Goal: Task Accomplishment & Management: Complete application form

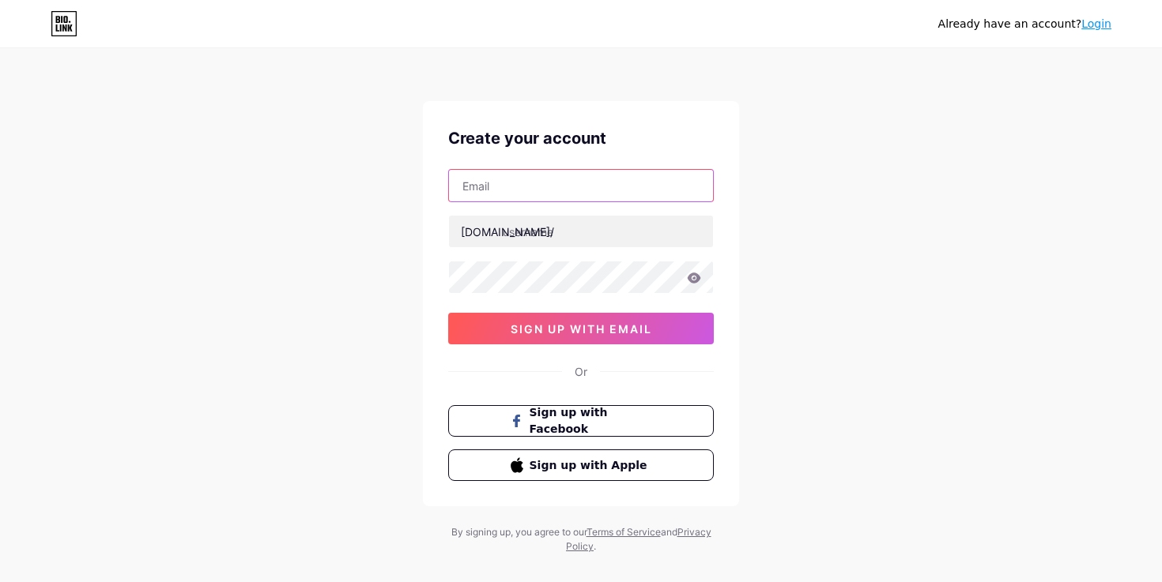
click at [623, 182] on input "text" at bounding box center [581, 186] width 264 height 32
click at [816, 198] on div "Already have an account? Login Create your account bio.link/ 0cAFcWeA6ob8vgh-dW…" at bounding box center [581, 302] width 1162 height 605
click at [601, 180] on input "text" at bounding box center [581, 186] width 264 height 32
click at [619, 194] on input "octopodmediaagency@gmail.com" at bounding box center [581, 186] width 264 height 32
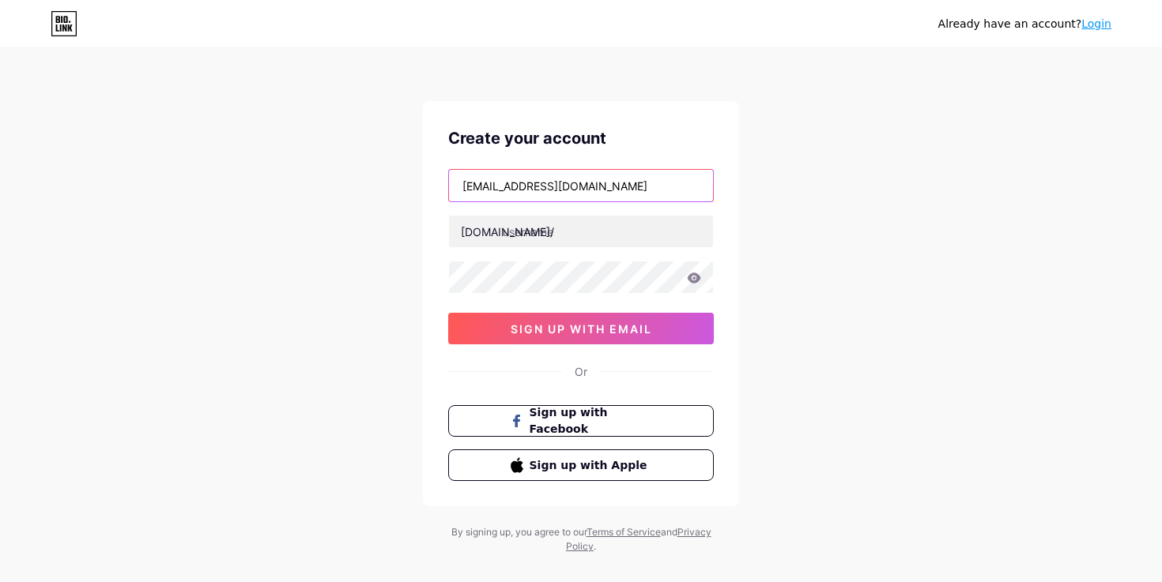
click at [619, 194] on input "octopodmediaagency@gmail.com" at bounding box center [581, 186] width 264 height 32
type input "[EMAIL_ADDRESS][DOMAIN_NAME]"
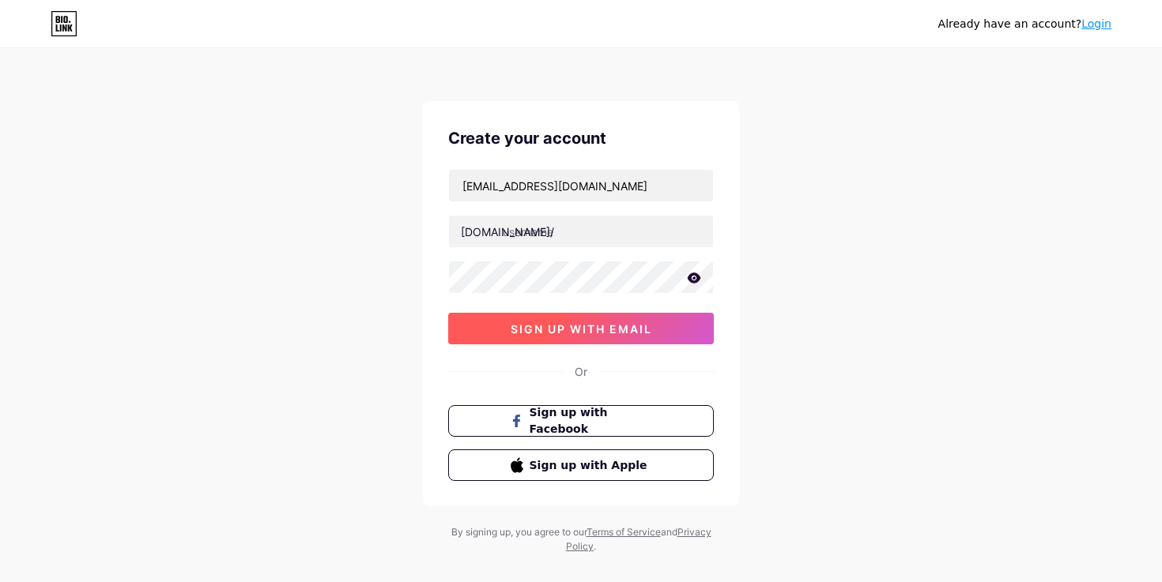
click at [621, 337] on button "sign up with email" at bounding box center [581, 329] width 266 height 32
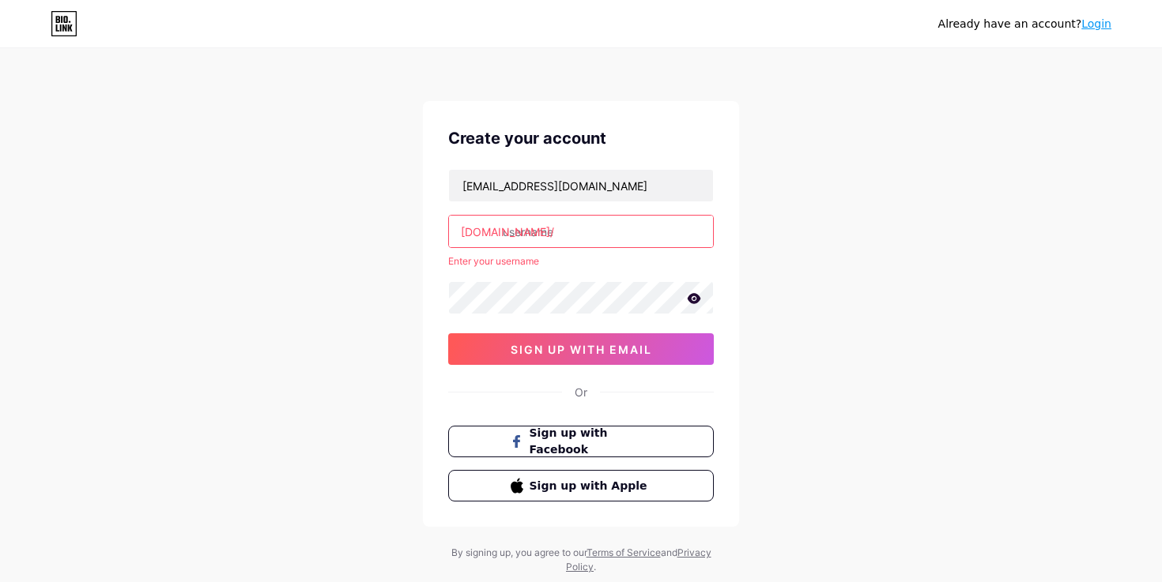
click at [593, 230] on input "text" at bounding box center [581, 232] width 264 height 32
paste input "ercankezer"
type input "ercankezer"
click at [662, 349] on div "Create your account cenkkilicteam@gmail.com bio.link/ ercankezer Enter your use…" at bounding box center [581, 314] width 316 height 426
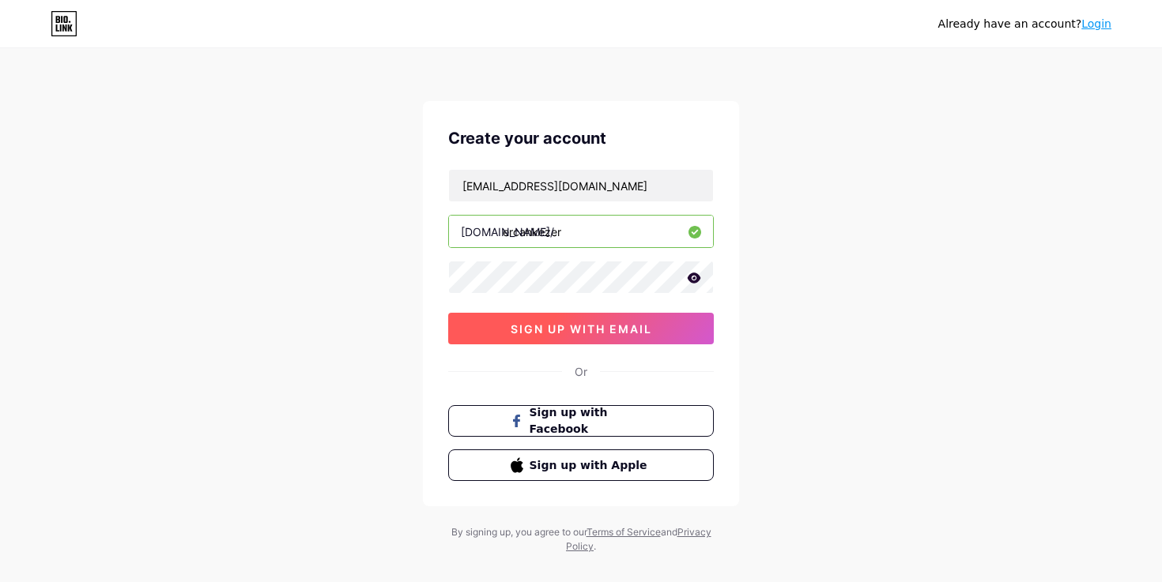
click at [672, 330] on button "sign up with email" at bounding box center [581, 329] width 266 height 32
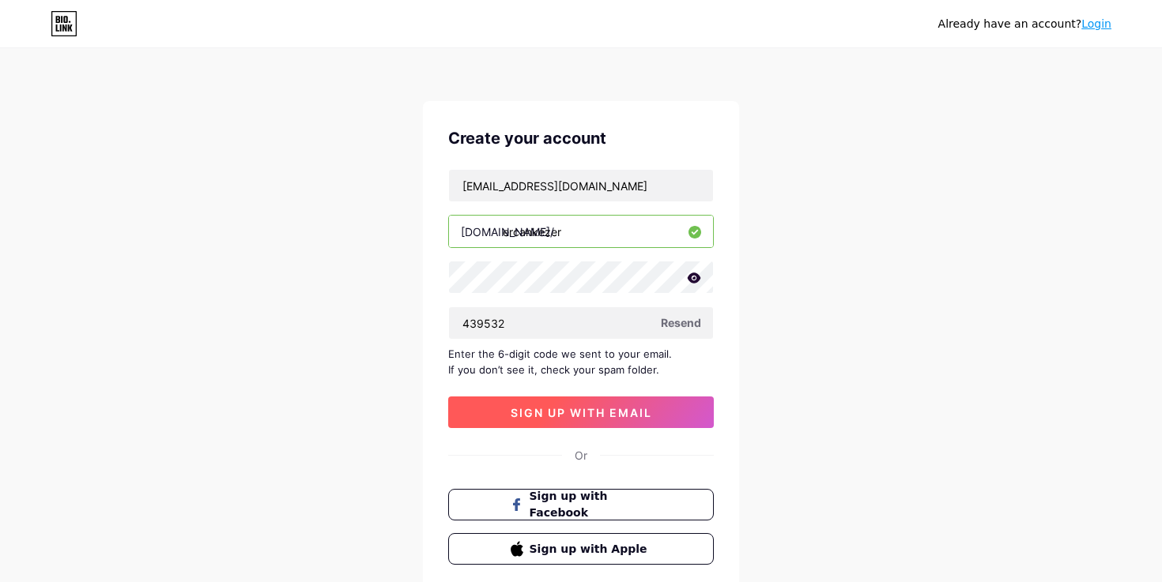
type input "439532"
click at [590, 404] on button "sign up with email" at bounding box center [581, 413] width 266 height 32
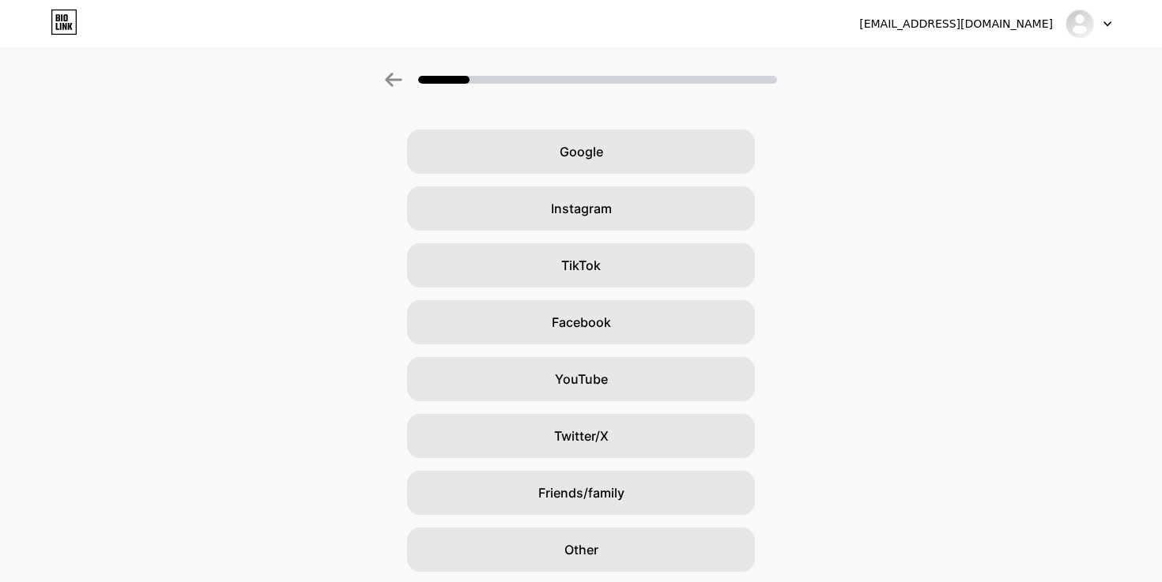
scroll to position [44, 0]
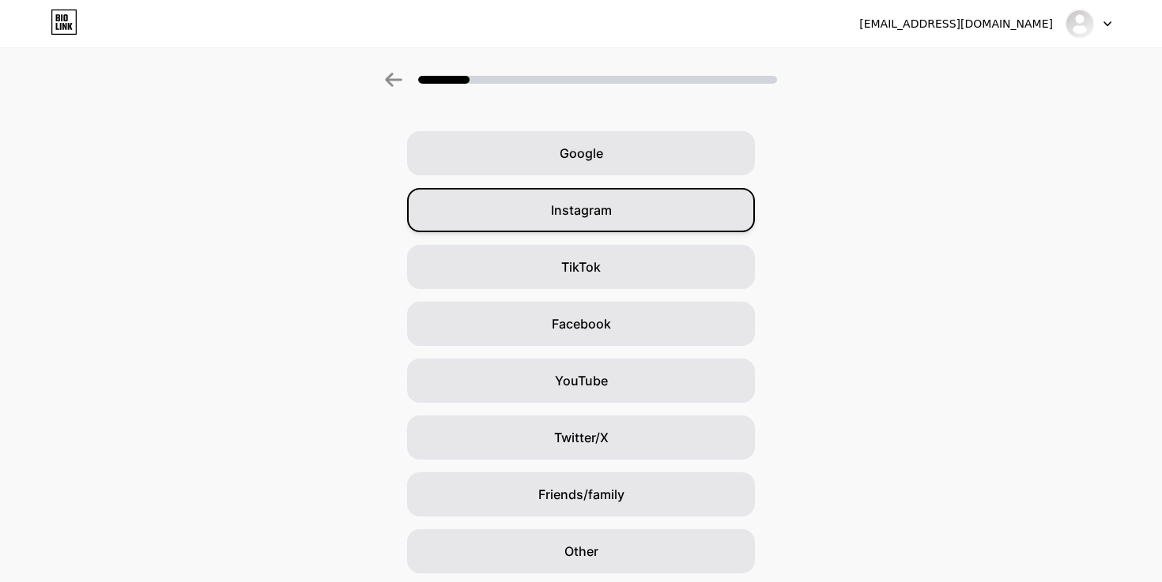
click at [629, 205] on div "Instagram" at bounding box center [581, 210] width 348 height 44
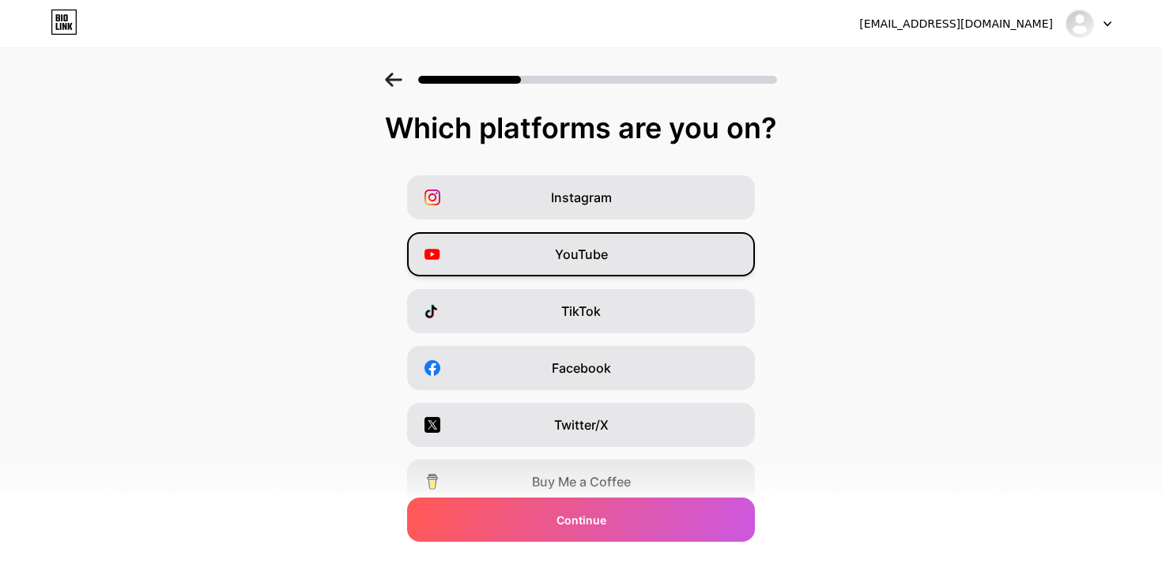
click at [690, 267] on div "YouTube" at bounding box center [581, 254] width 348 height 44
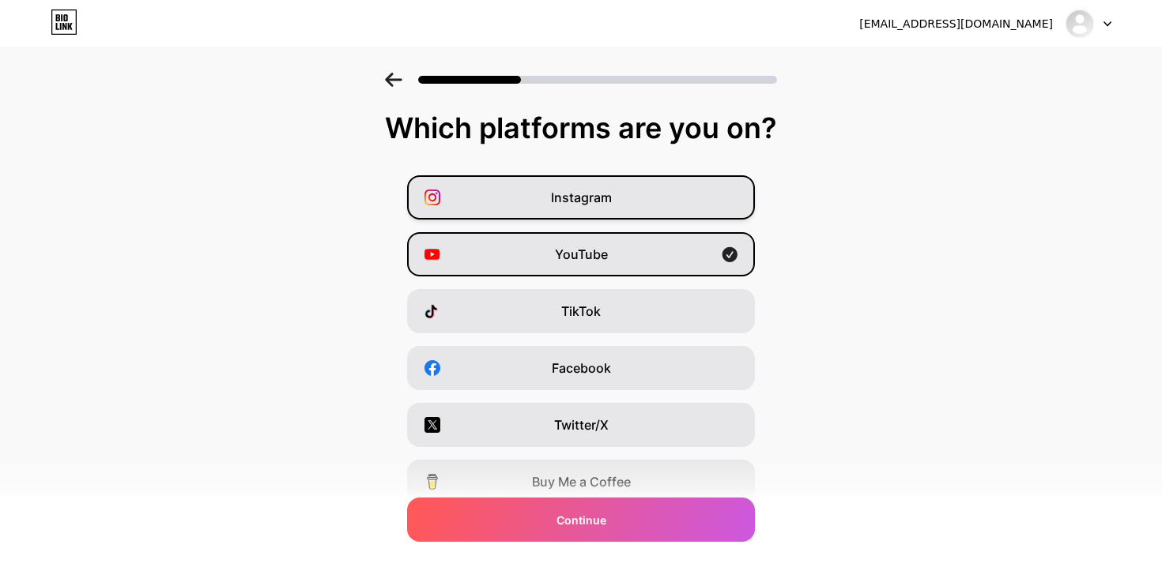
click at [706, 210] on div "Instagram" at bounding box center [581, 197] width 348 height 44
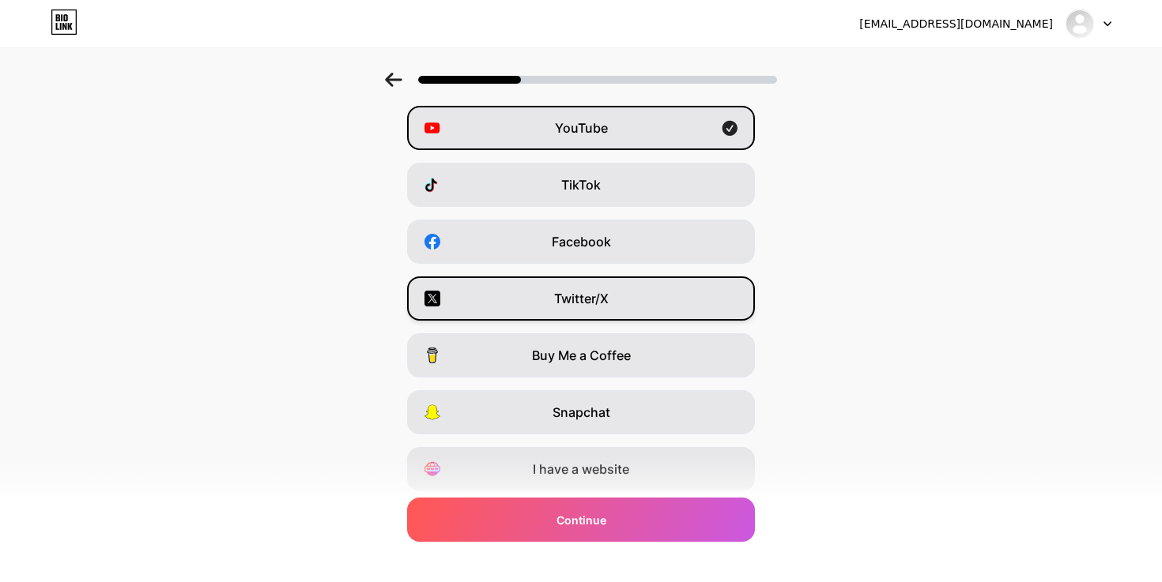
scroll to position [178, 0]
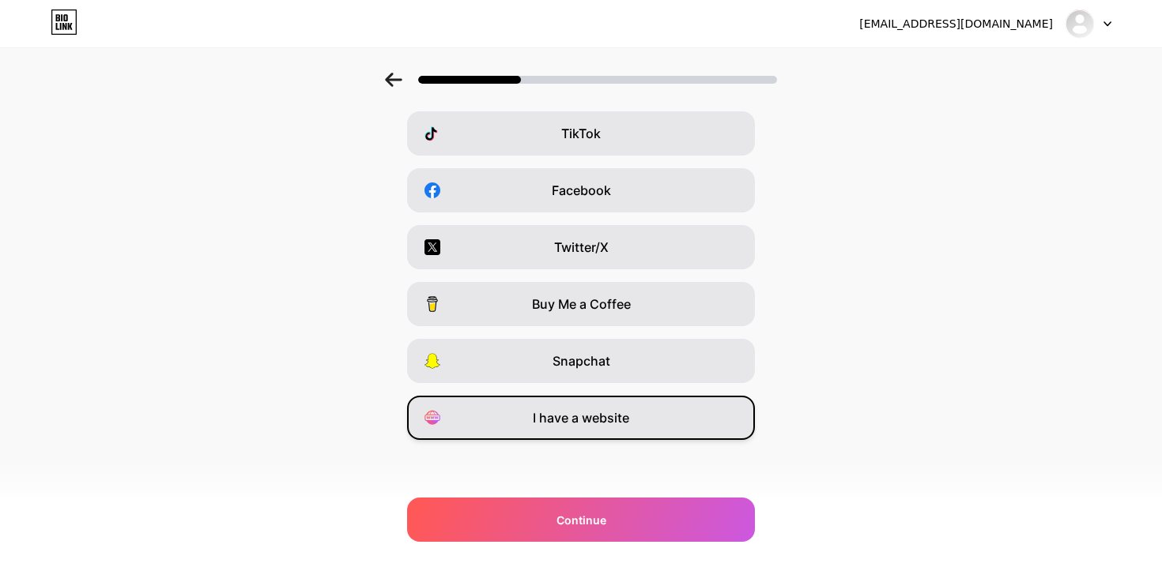
click at [661, 429] on div "I have a website" at bounding box center [581, 418] width 348 height 44
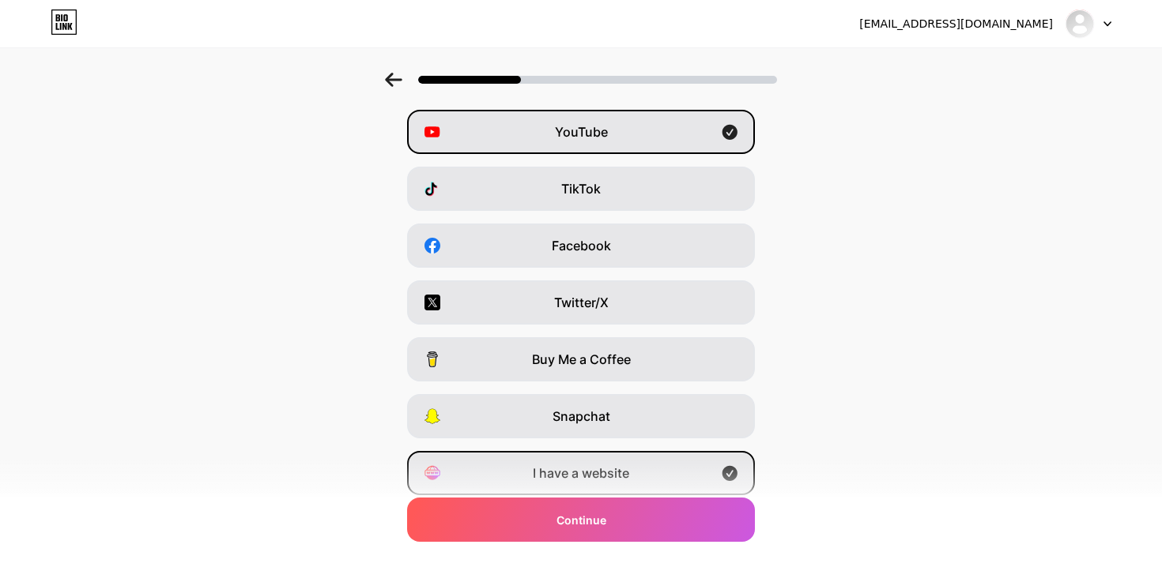
scroll to position [124, 0]
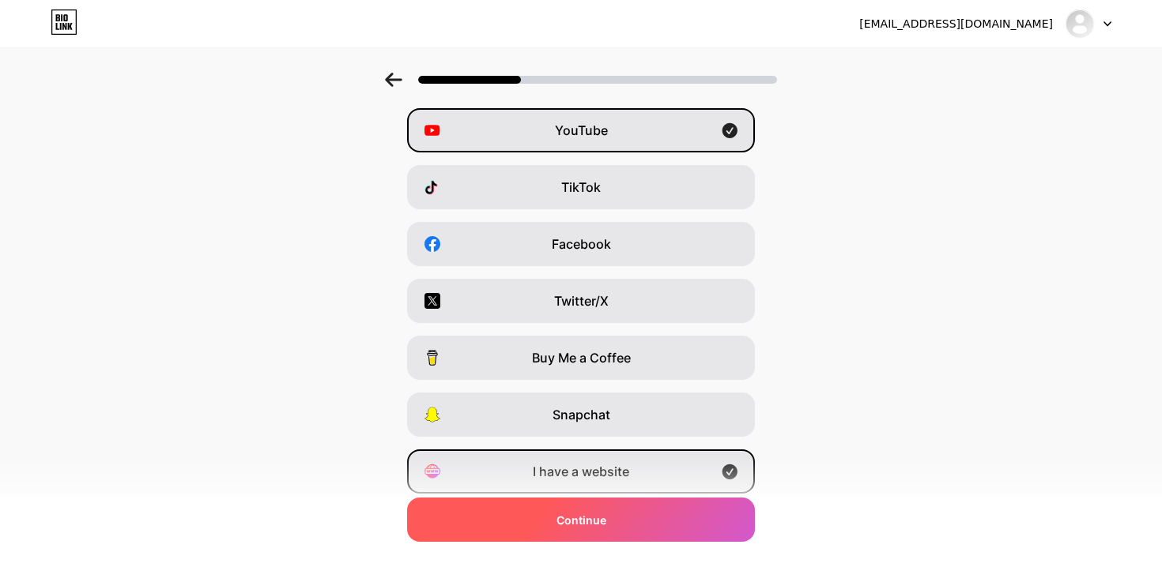
click at [635, 529] on div "Continue" at bounding box center [581, 520] width 348 height 44
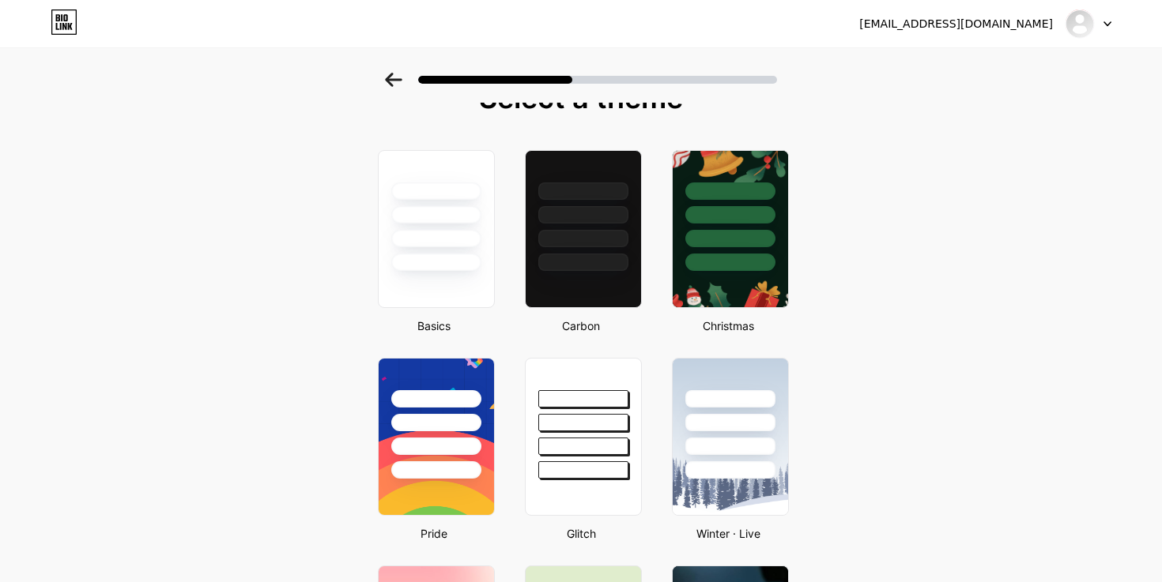
scroll to position [0, 0]
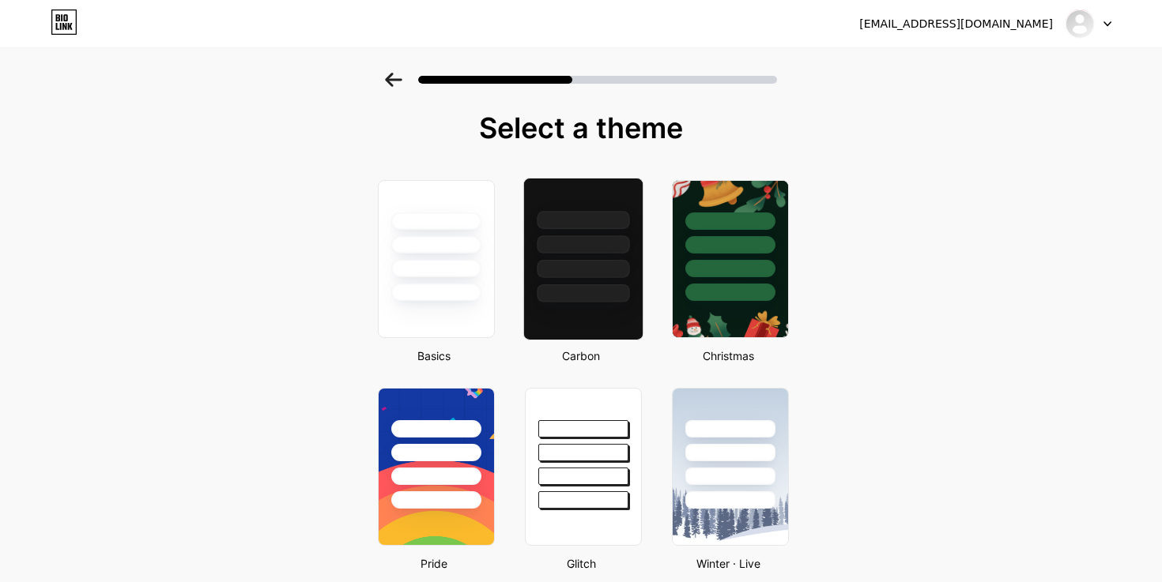
click at [612, 312] on div at bounding box center [583, 259] width 120 height 163
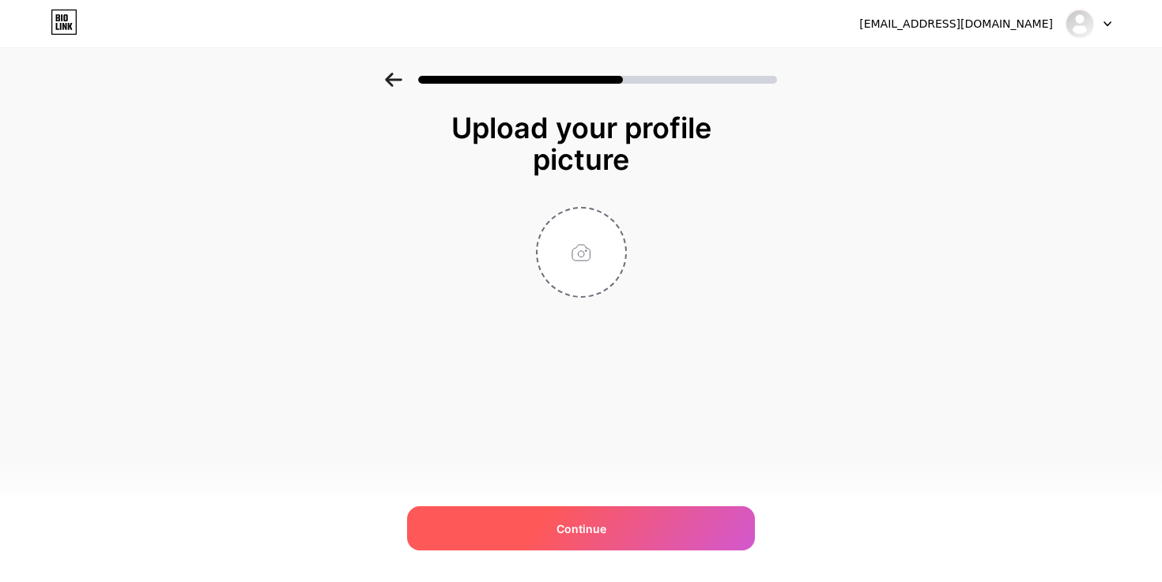
click at [611, 536] on div "Continue" at bounding box center [581, 529] width 348 height 44
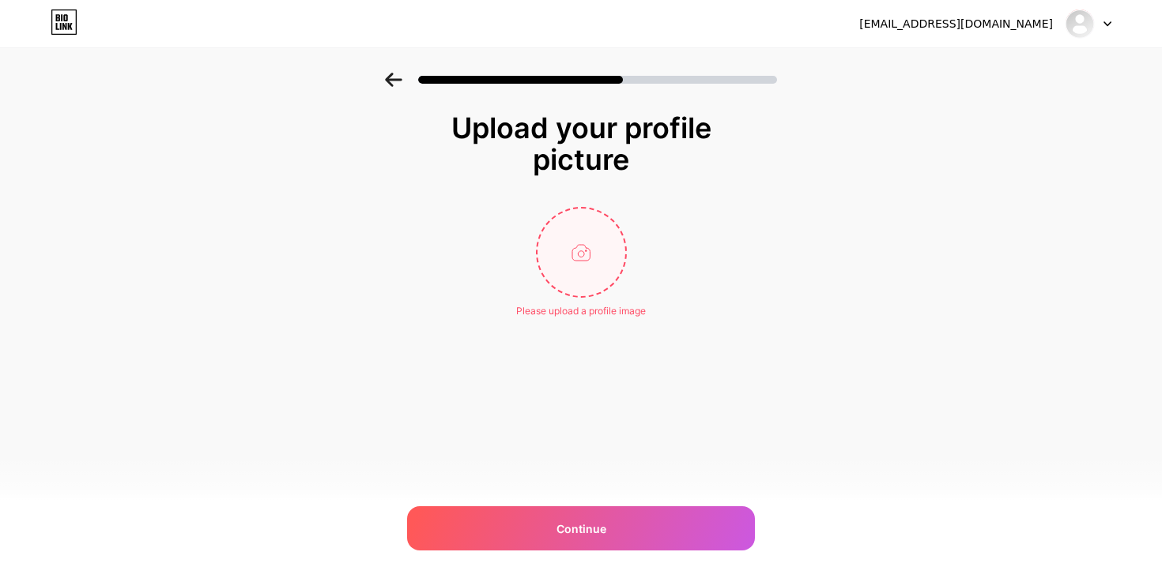
click at [580, 234] on input "file" at bounding box center [581, 253] width 88 height 88
click at [614, 505] on div "cenkkilicteam@gmail.com Logout Link Copied Upload your profile picture Please u…" at bounding box center [581, 291] width 1162 height 582
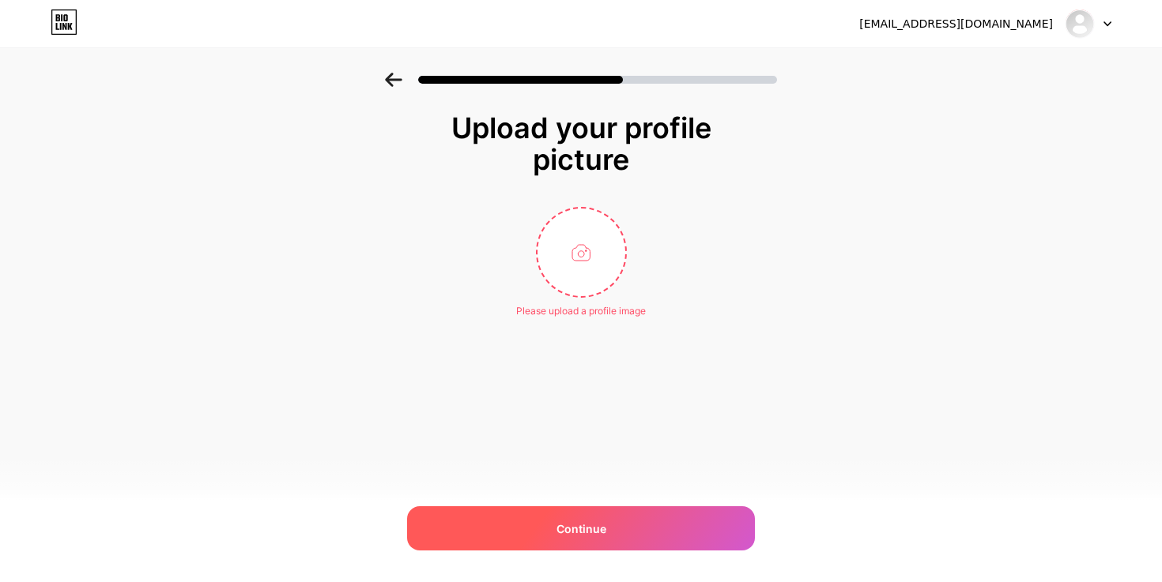
click at [612, 533] on div "Continue" at bounding box center [581, 529] width 348 height 44
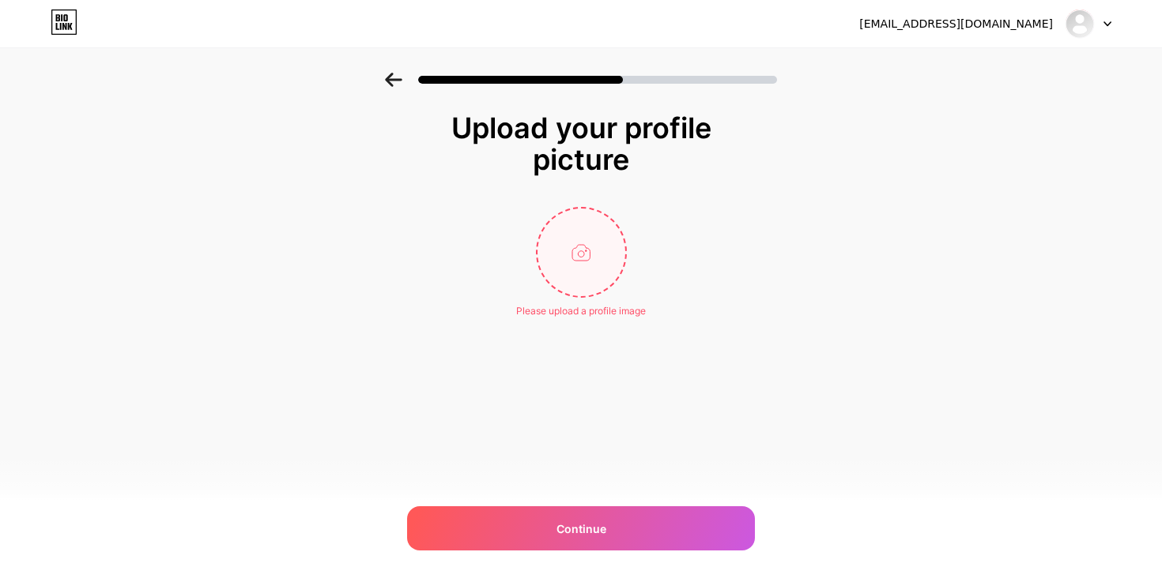
click at [556, 272] on input "file" at bounding box center [581, 253] width 88 height 88
type input "C:\fakepath\1731240282165.jpeg"
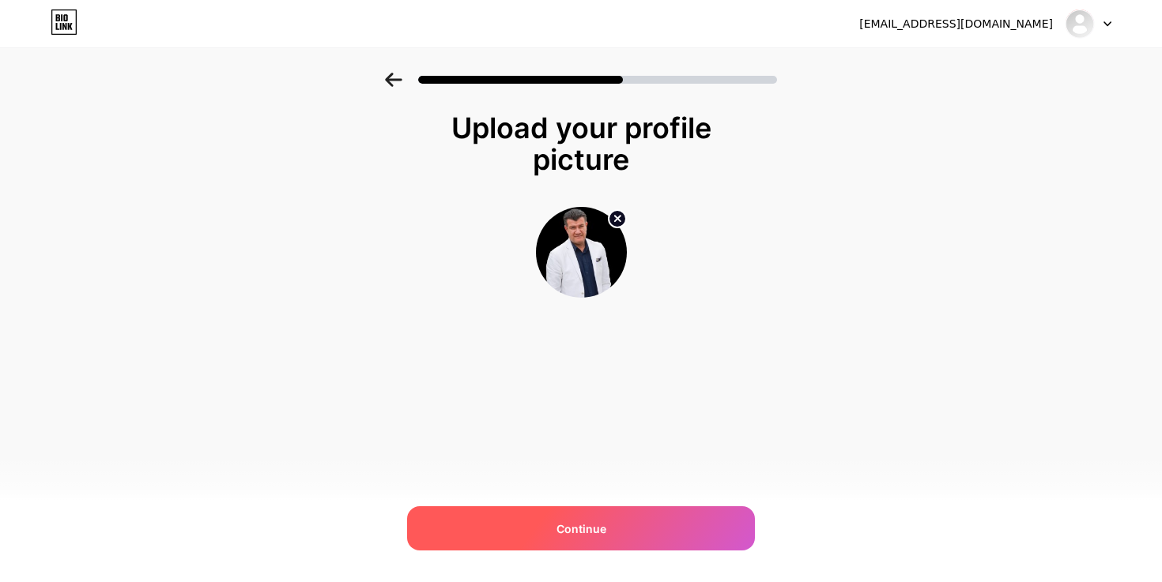
click at [688, 524] on div "Continue" at bounding box center [581, 529] width 348 height 44
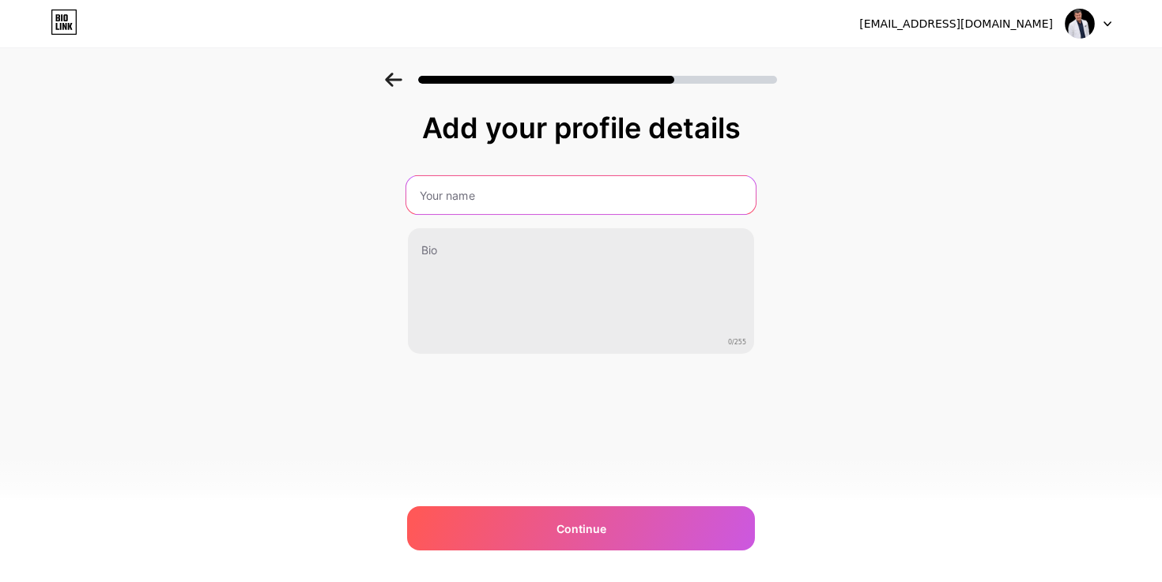
click at [631, 206] on input "text" at bounding box center [580, 195] width 349 height 38
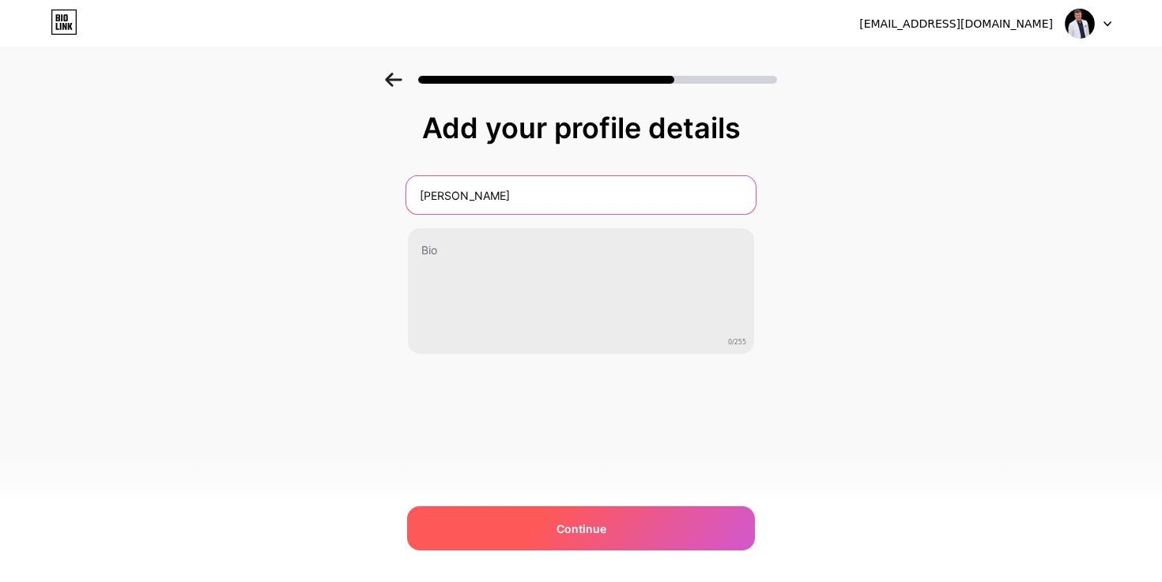
type input "Ercan Kezer"
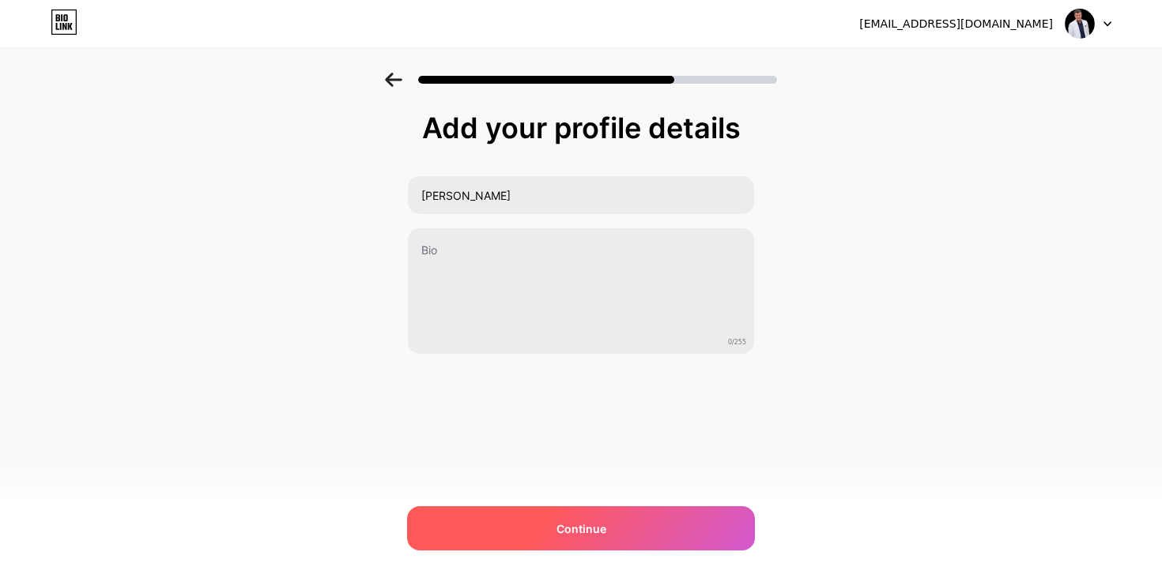
click at [548, 515] on div "Continue" at bounding box center [581, 529] width 348 height 44
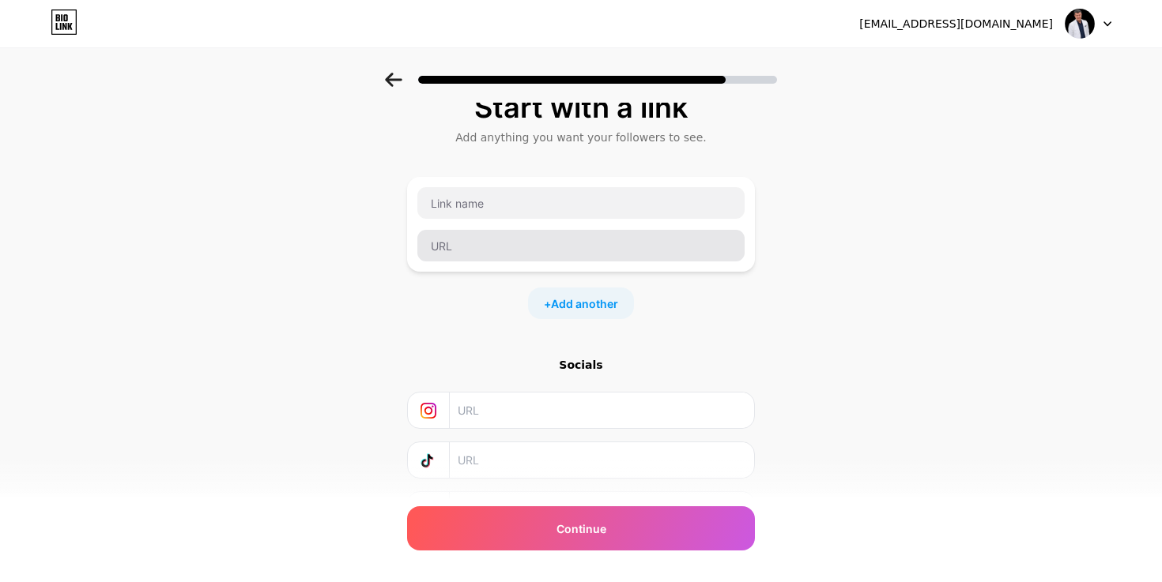
scroll to position [9, 0]
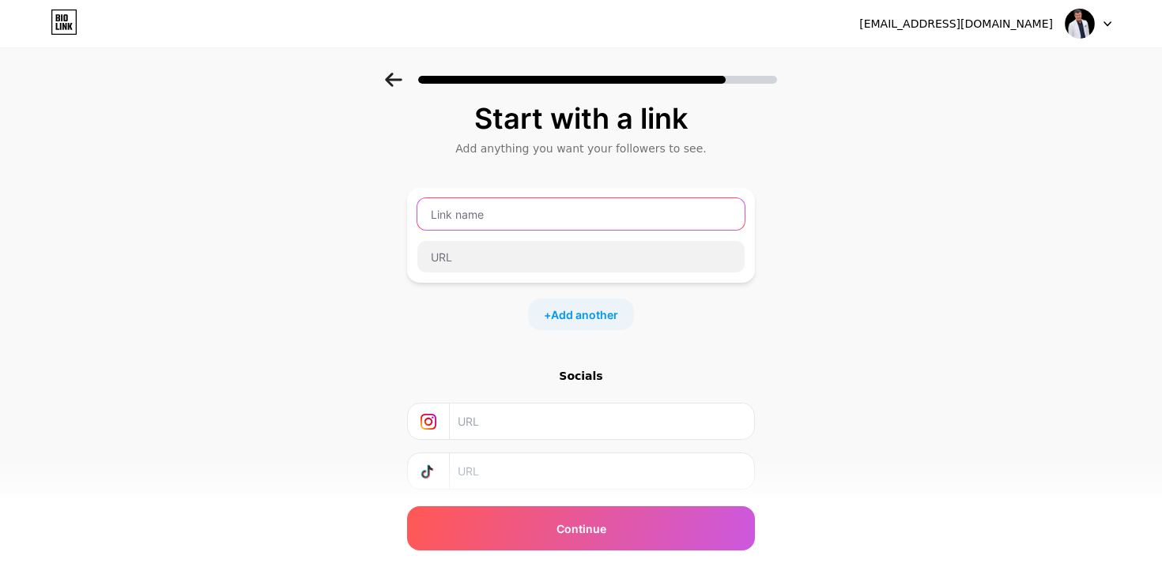
click at [586, 213] on input "text" at bounding box center [580, 214] width 327 height 32
click at [504, 418] on input "text" at bounding box center [601, 422] width 287 height 36
paste input "https://www.instagram.com/kezerercan"
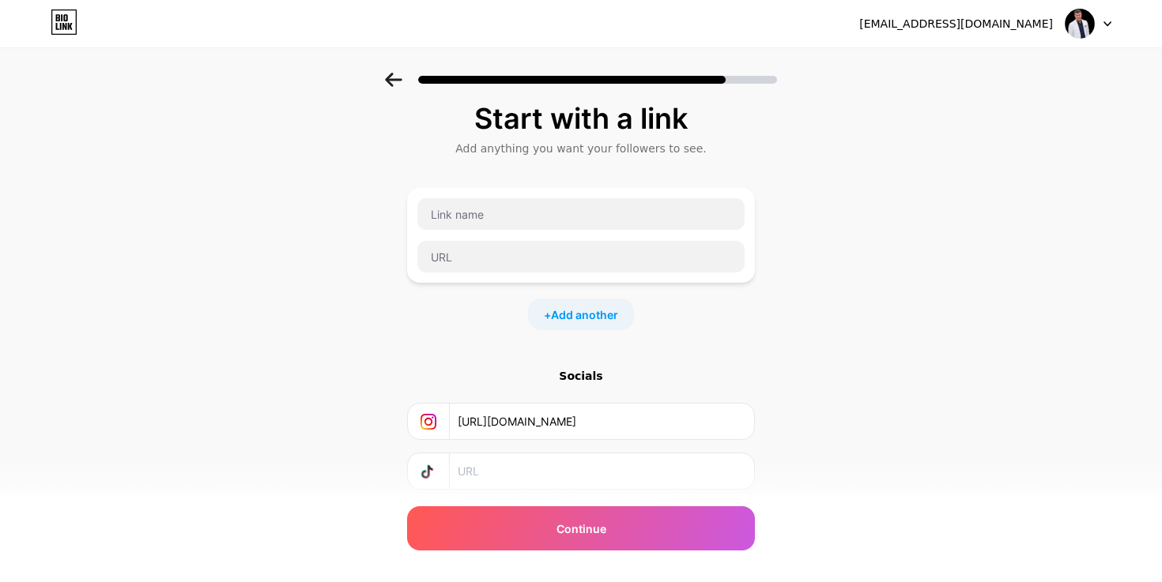
type input "https://www.instagram.com/kezerercan"
click at [665, 462] on input "text" at bounding box center [601, 472] width 287 height 36
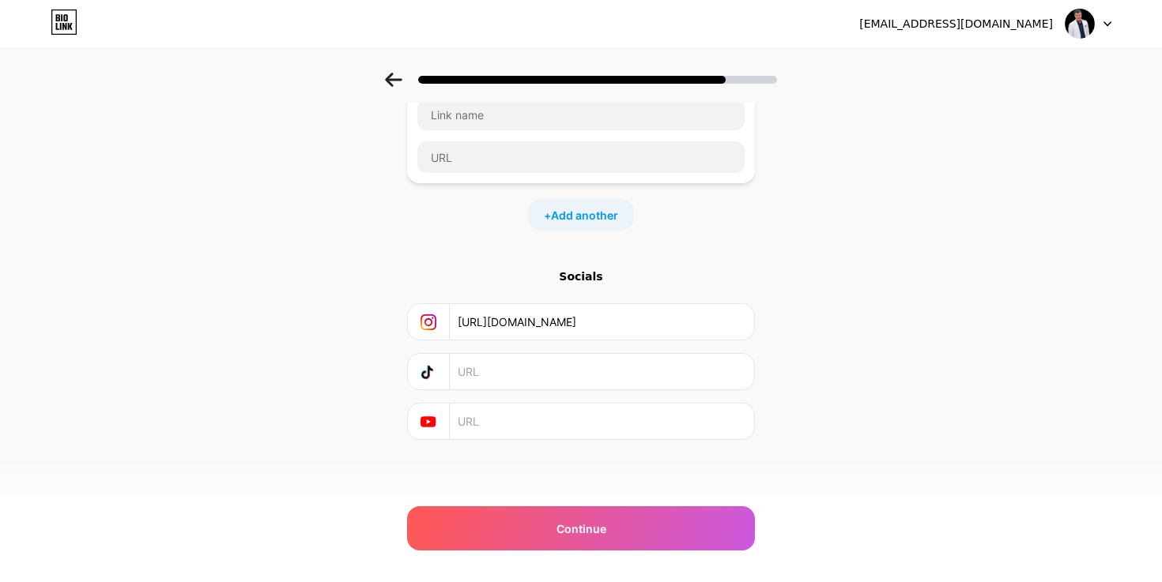
click at [650, 409] on input "text" at bounding box center [601, 422] width 287 height 36
paste input "https://youtube.com/@ekezer"
type input "https://youtube.com/@ekezer"
click at [515, 130] on div at bounding box center [580, 114] width 329 height 33
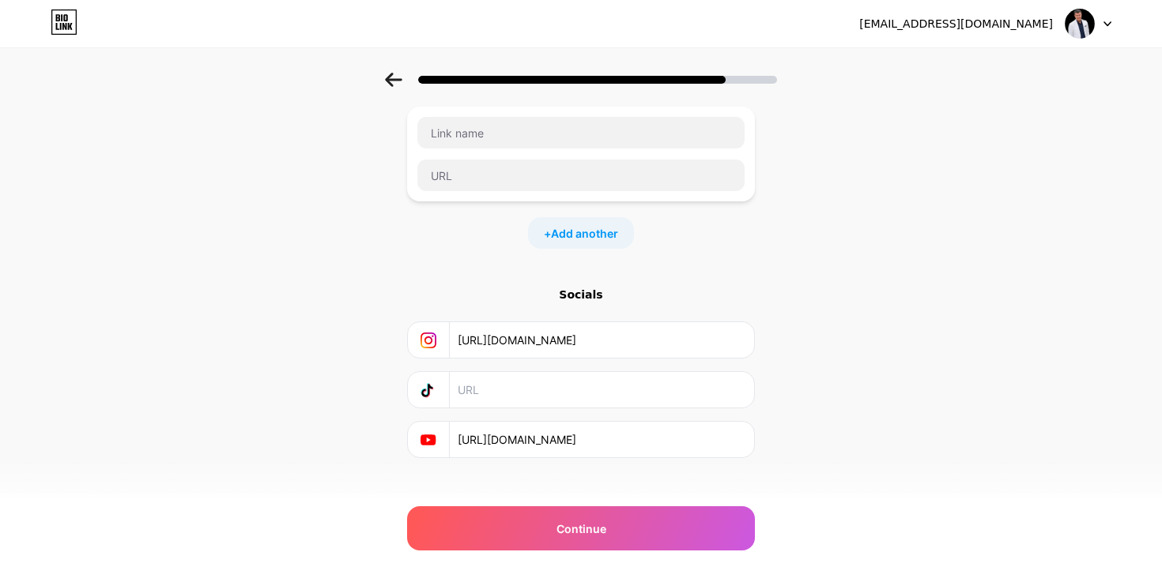
scroll to position [75, 0]
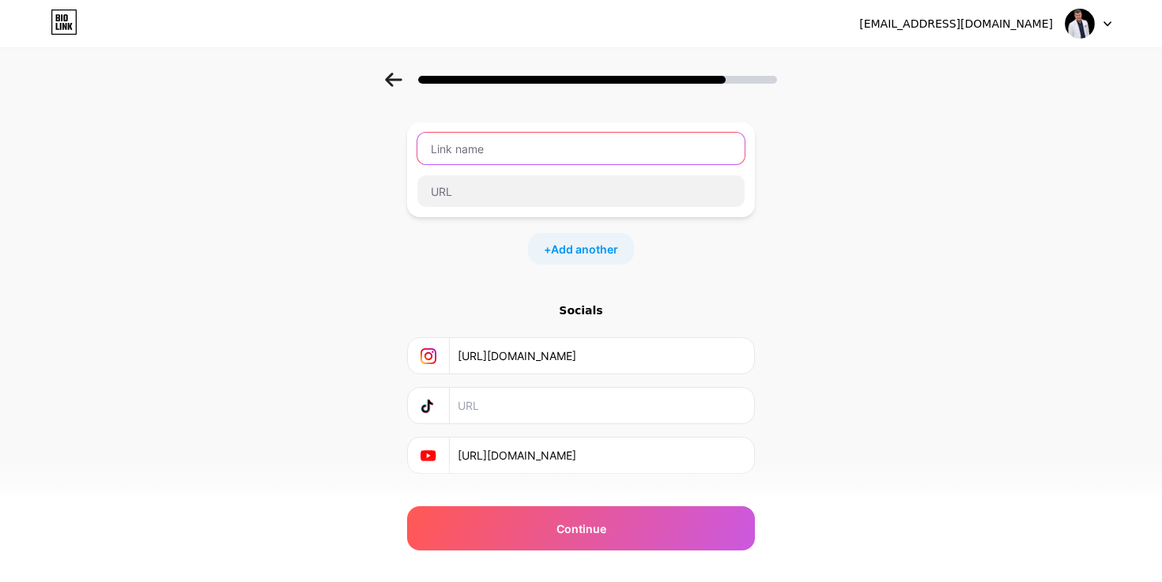
click at [532, 135] on input "text" at bounding box center [580, 149] width 327 height 32
click at [450, 138] on input "text" at bounding box center [580, 149] width 327 height 32
paste input "LinkedIn"
type input "LinkedIn"
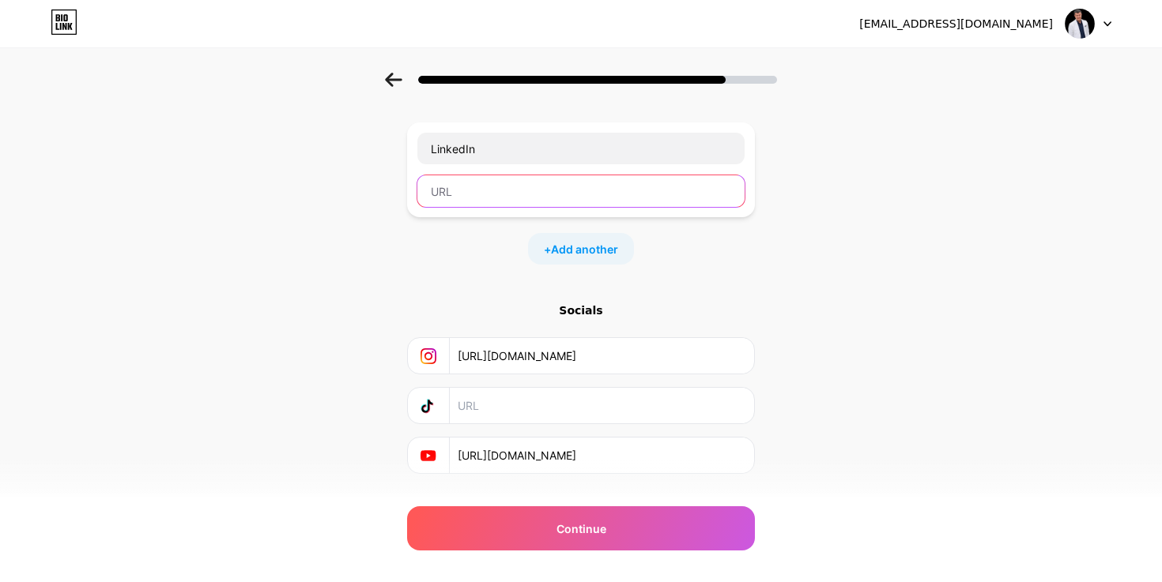
click at [511, 202] on input "text" at bounding box center [580, 191] width 327 height 32
paste input "https://tr.linkedin.com/in/ercankezer"
type input "https://tr.linkedin.com/in/ercankezer"
click at [604, 253] on span "Add another" at bounding box center [584, 249] width 67 height 17
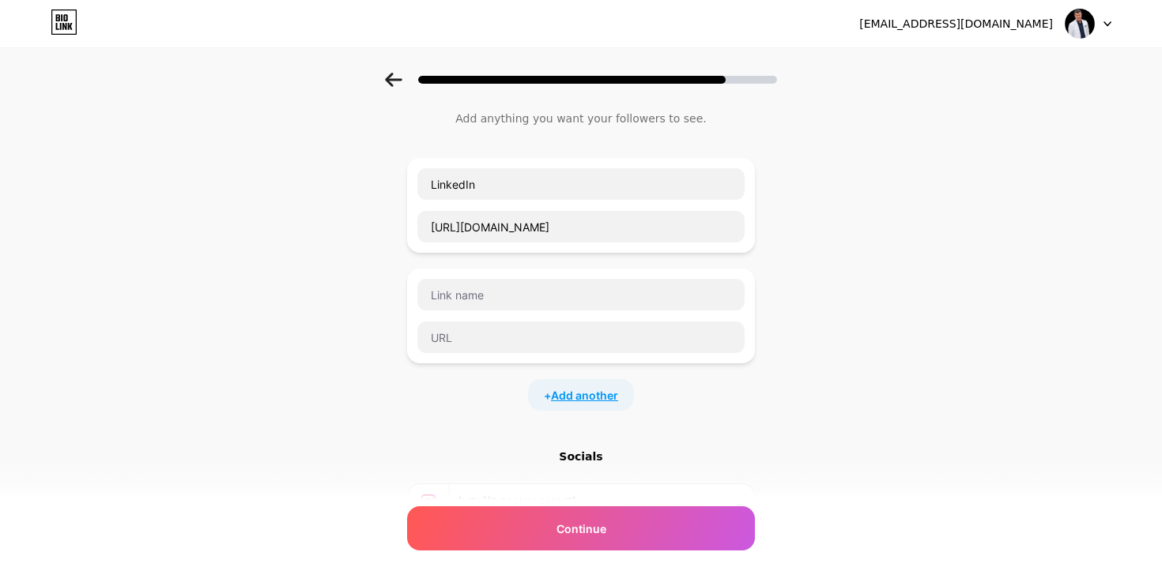
scroll to position [38, 0]
click at [590, 290] on input "text" at bounding box center [580, 297] width 327 height 32
paste input "Blog"
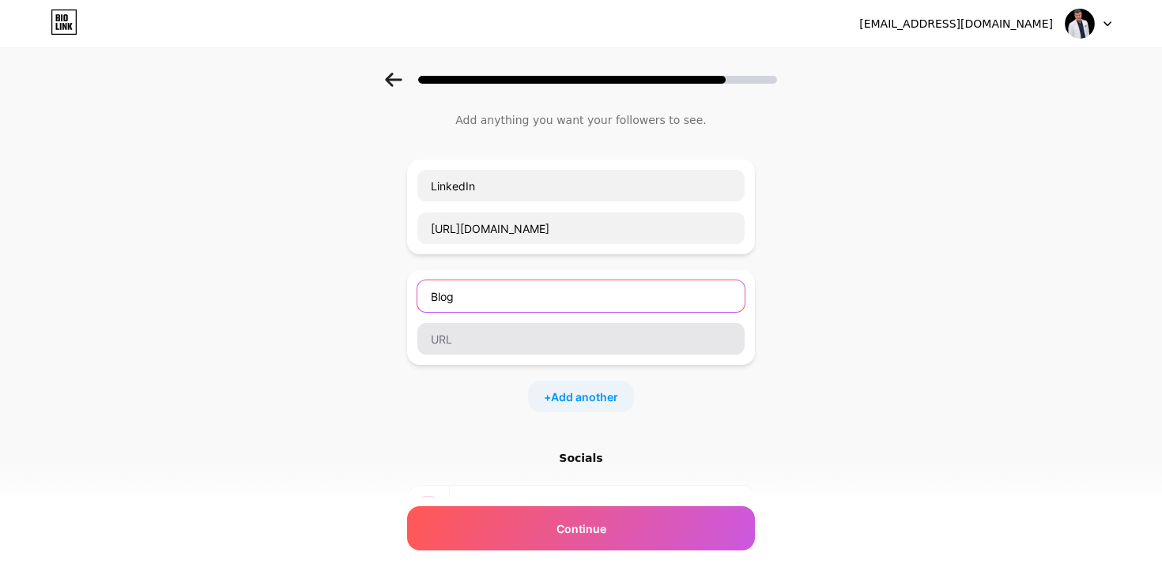
type input "Blog"
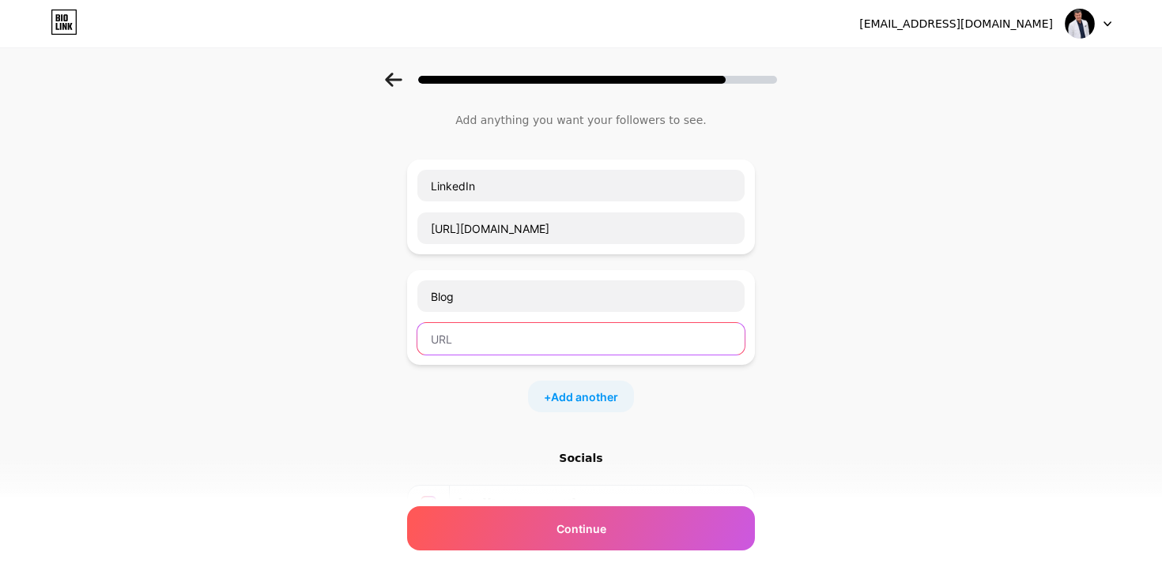
click at [487, 334] on input "text" at bounding box center [580, 339] width 327 height 32
paste input "https://ercankezer.blogspot.com/"
type input "https://ercankezer.blogspot.com/"
click at [576, 399] on span "Add another" at bounding box center [584, 397] width 67 height 17
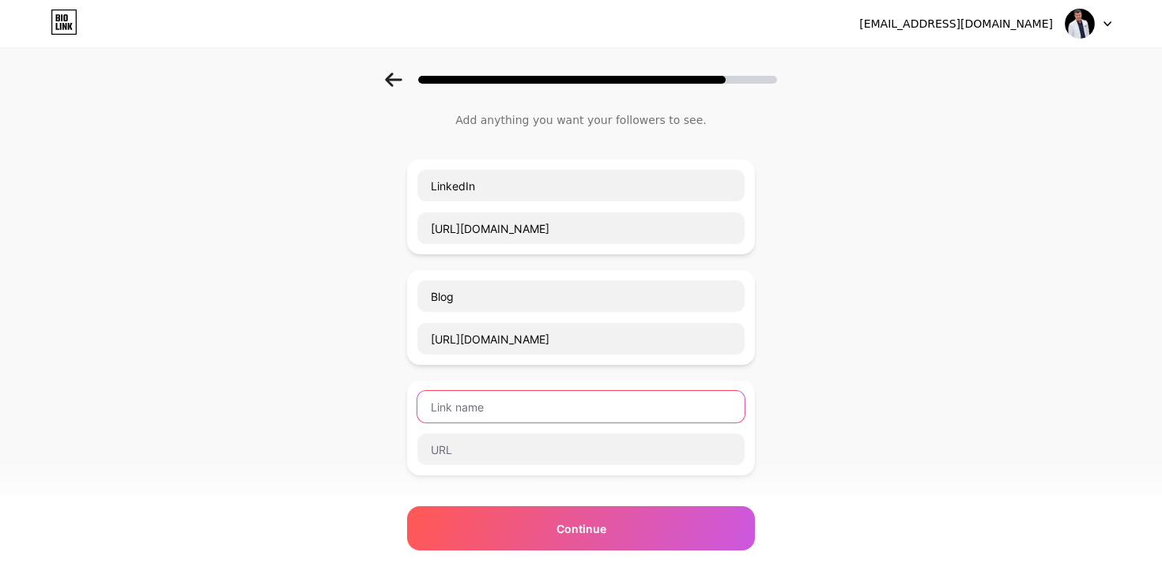
click at [576, 399] on input "text" at bounding box center [580, 407] width 327 height 32
paste input "Mail"
type input "Mail"
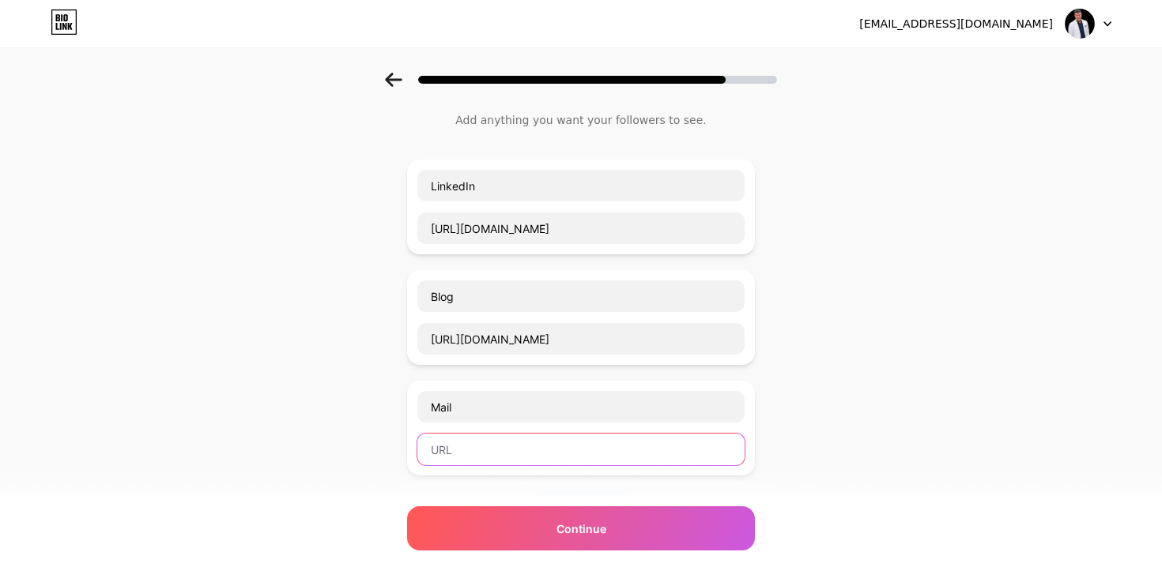
click at [433, 450] on input "text" at bounding box center [580, 450] width 327 height 32
paste input "kezerercan"
type input "k"
paste input "kezerercan@gmail.com"
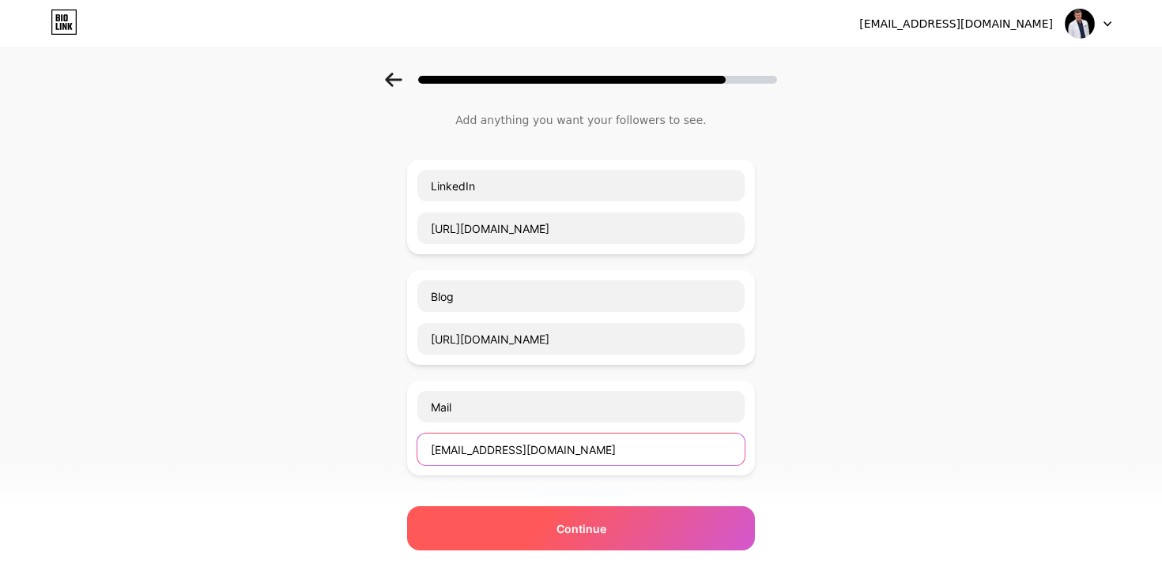
type input "kezerercan@gmail.com"
click at [594, 521] on span "Continue" at bounding box center [581, 529] width 50 height 17
click at [634, 529] on div "Continue" at bounding box center [581, 529] width 348 height 44
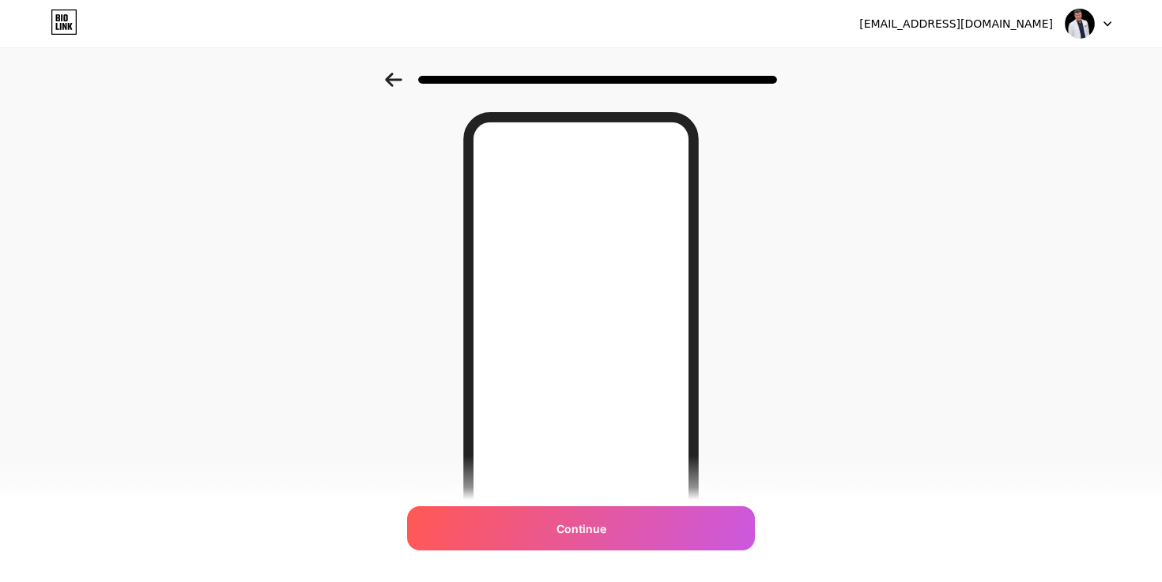
scroll to position [0, 0]
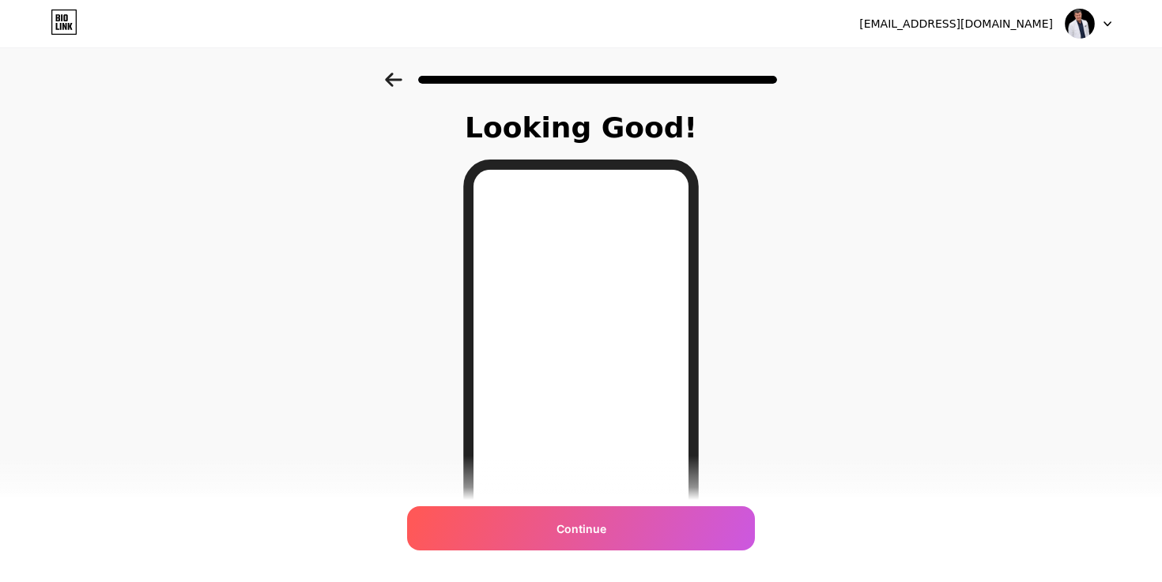
click at [394, 88] on div at bounding box center [581, 74] width 1162 height 55
click at [392, 80] on icon at bounding box center [393, 80] width 17 height 14
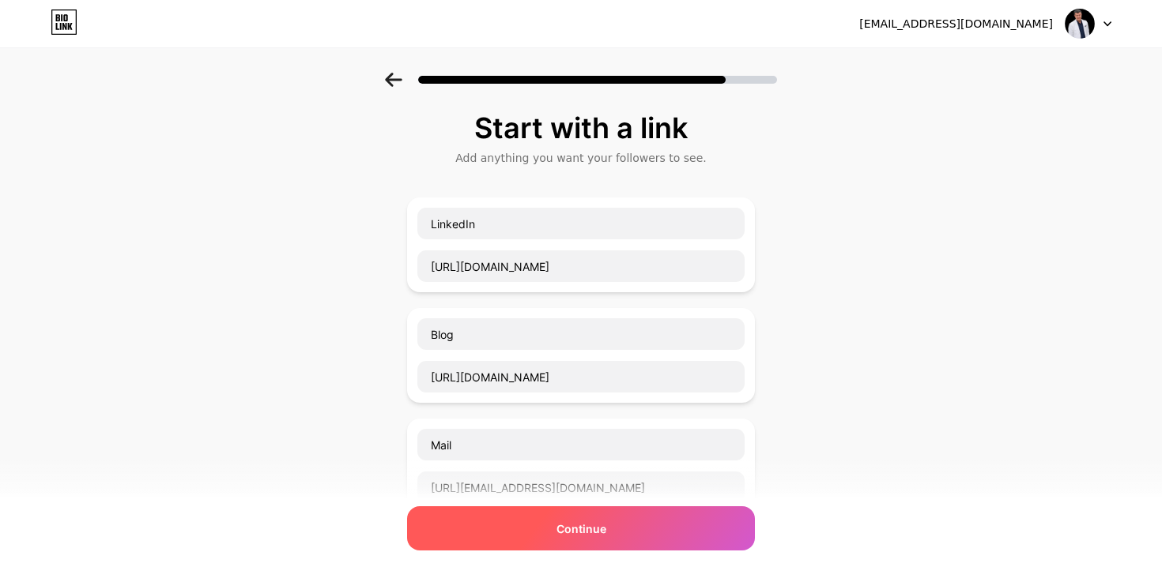
click at [653, 528] on div "Continue" at bounding box center [581, 529] width 348 height 44
click at [710, 522] on div "Continue" at bounding box center [581, 529] width 348 height 44
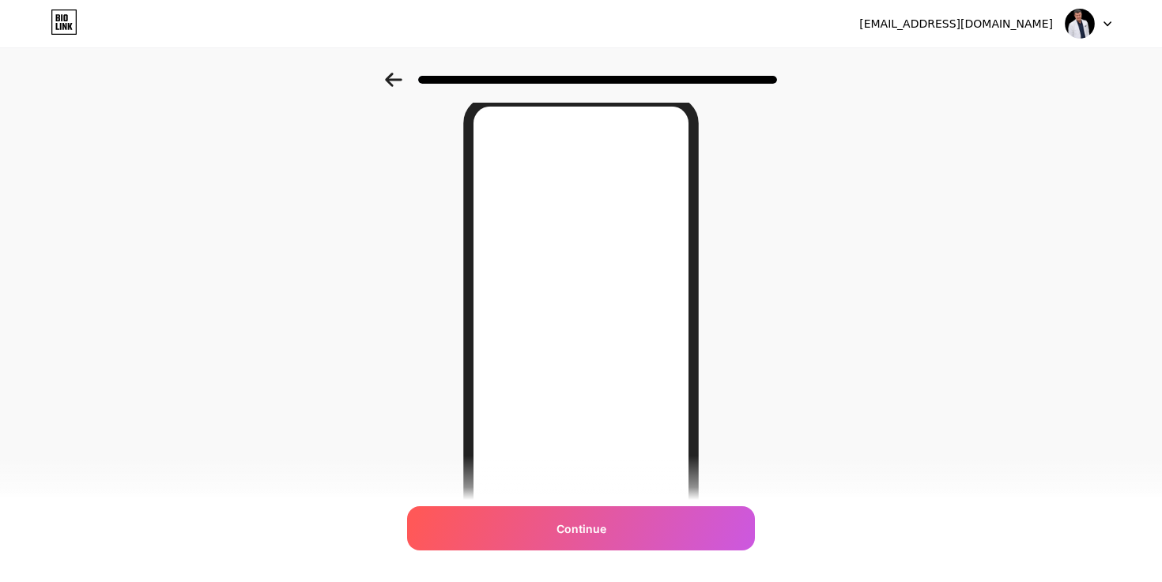
scroll to position [126, 0]
click at [386, 71] on div at bounding box center [581, 74] width 1162 height 55
click at [390, 82] on icon at bounding box center [393, 80] width 17 height 14
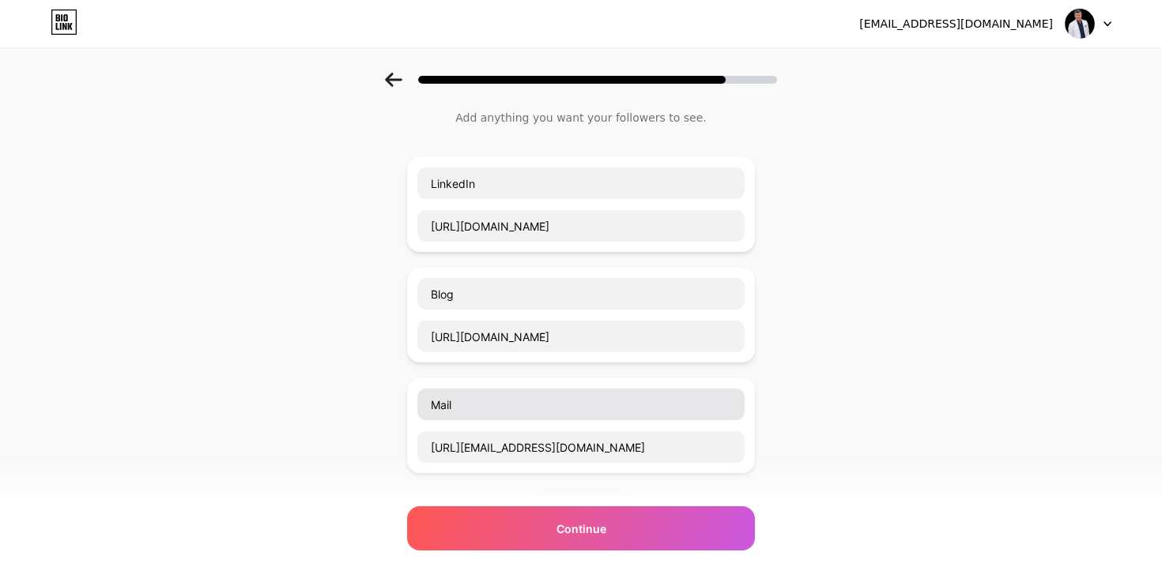
scroll to position [43, 0]
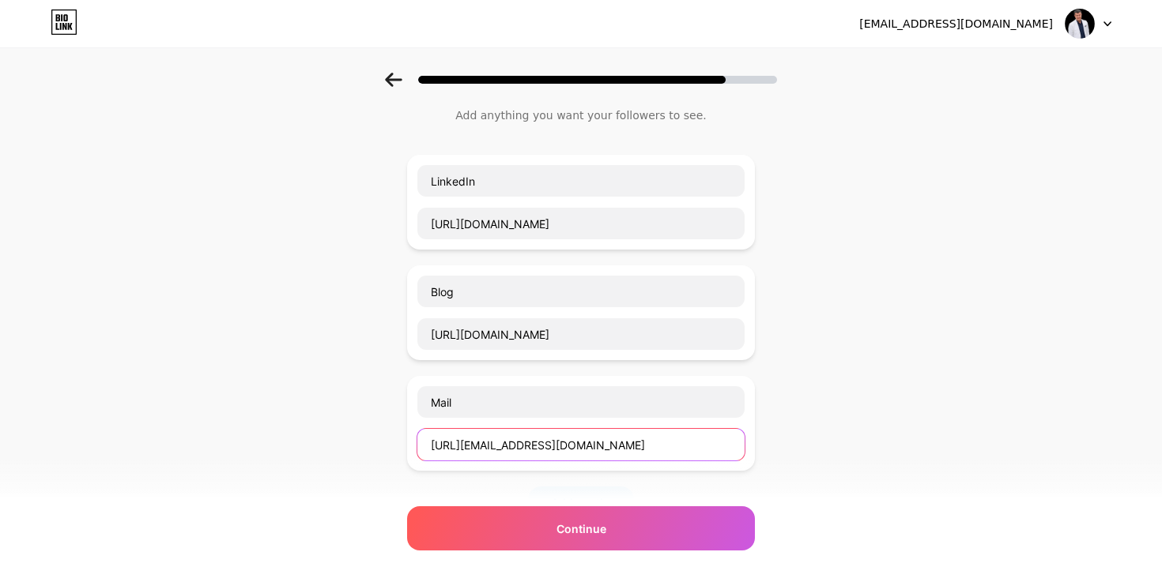
click at [586, 448] on input "http://kezerercan@gmail.com" at bounding box center [580, 445] width 327 height 32
paste input "mailto:"
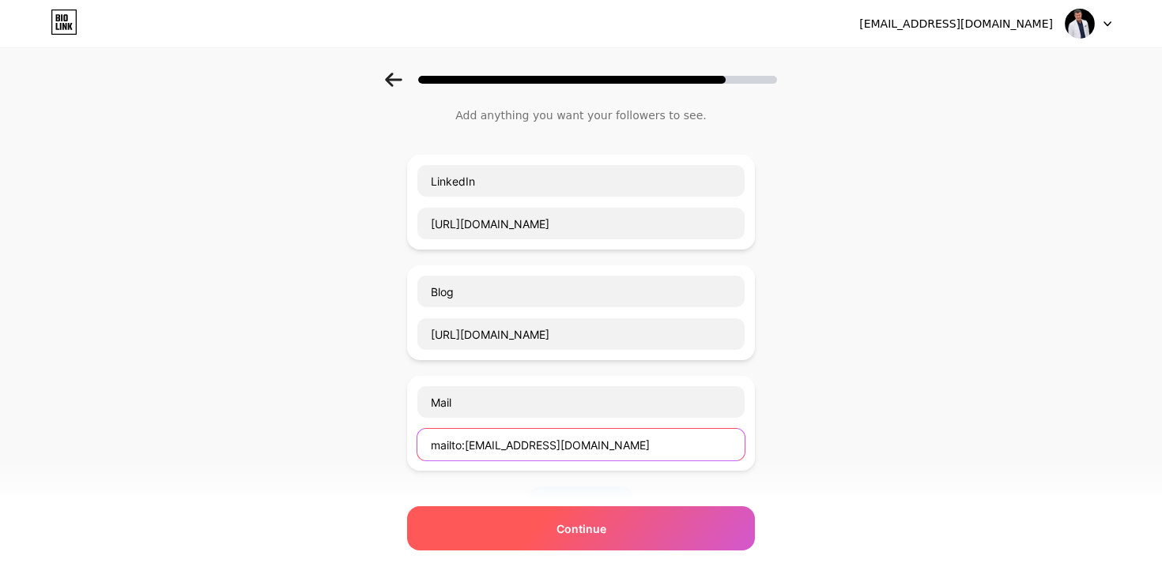
type input "mailto:kezerercan@gmail.com"
click at [611, 537] on div "Continue" at bounding box center [581, 529] width 348 height 44
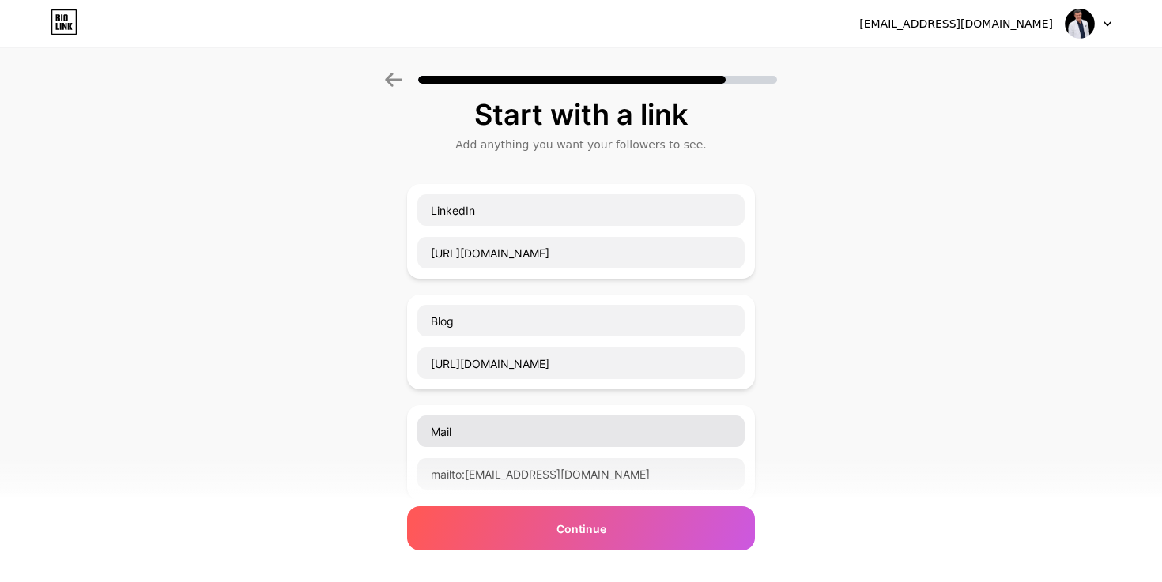
scroll to position [0, 0]
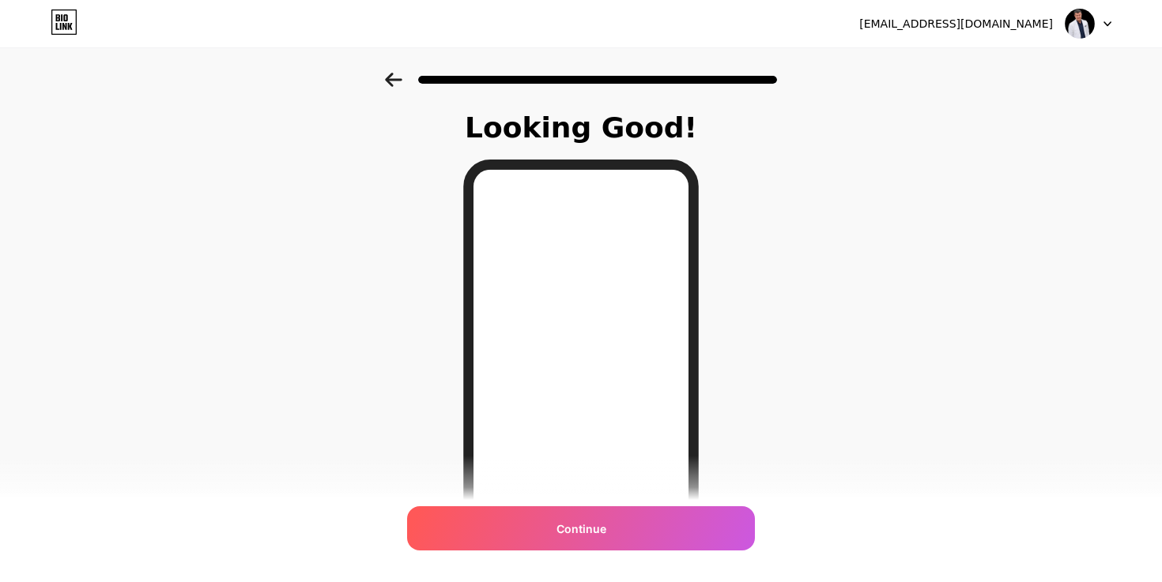
click at [395, 80] on icon at bounding box center [393, 80] width 17 height 14
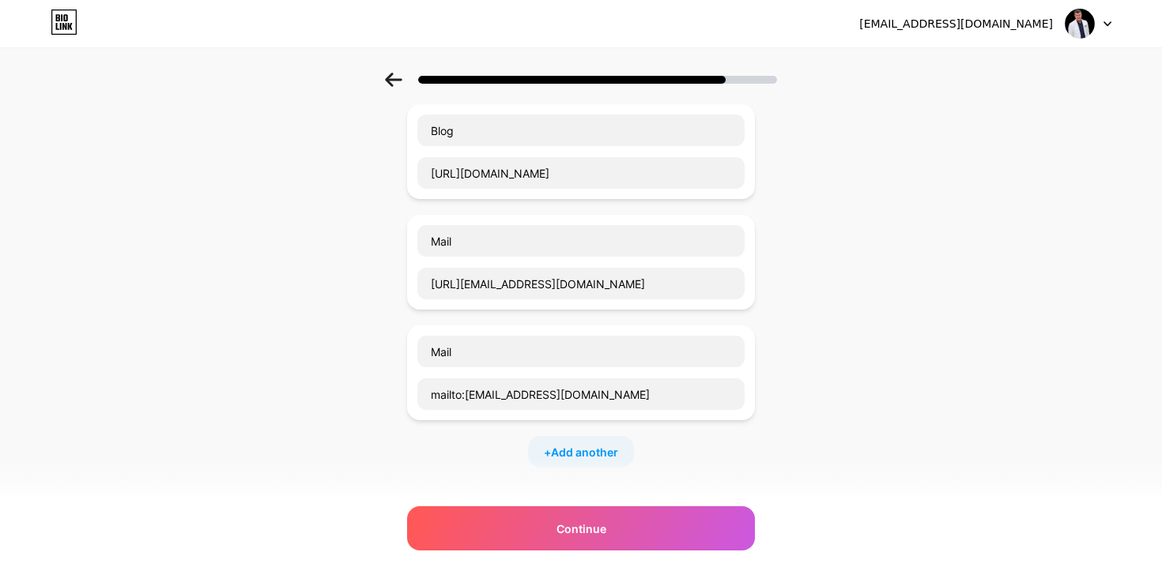
scroll to position [217, 0]
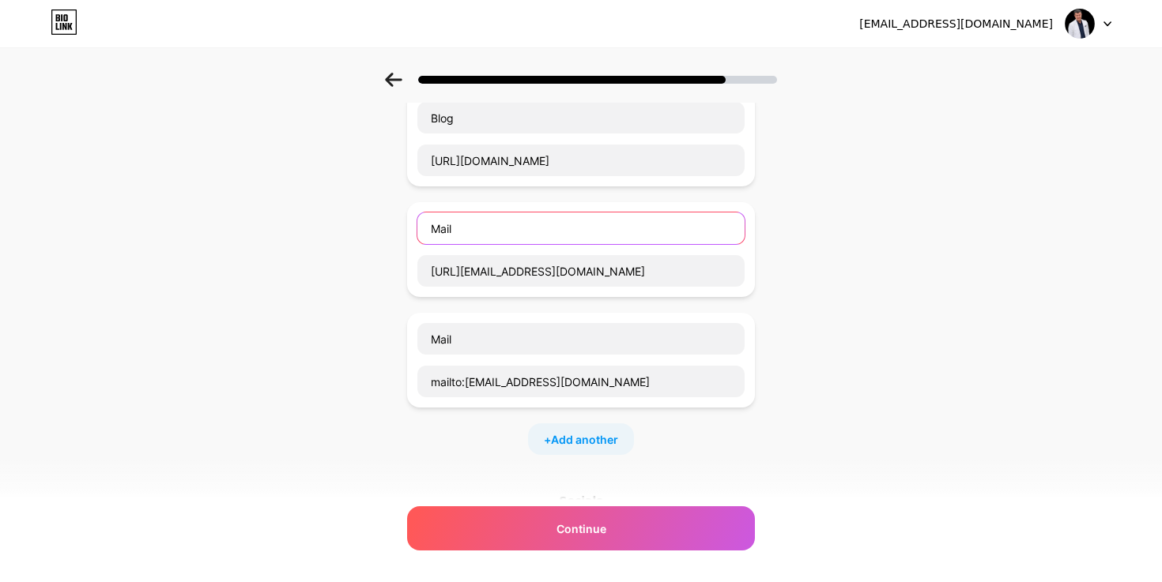
click at [727, 223] on input "Mail" at bounding box center [580, 229] width 327 height 32
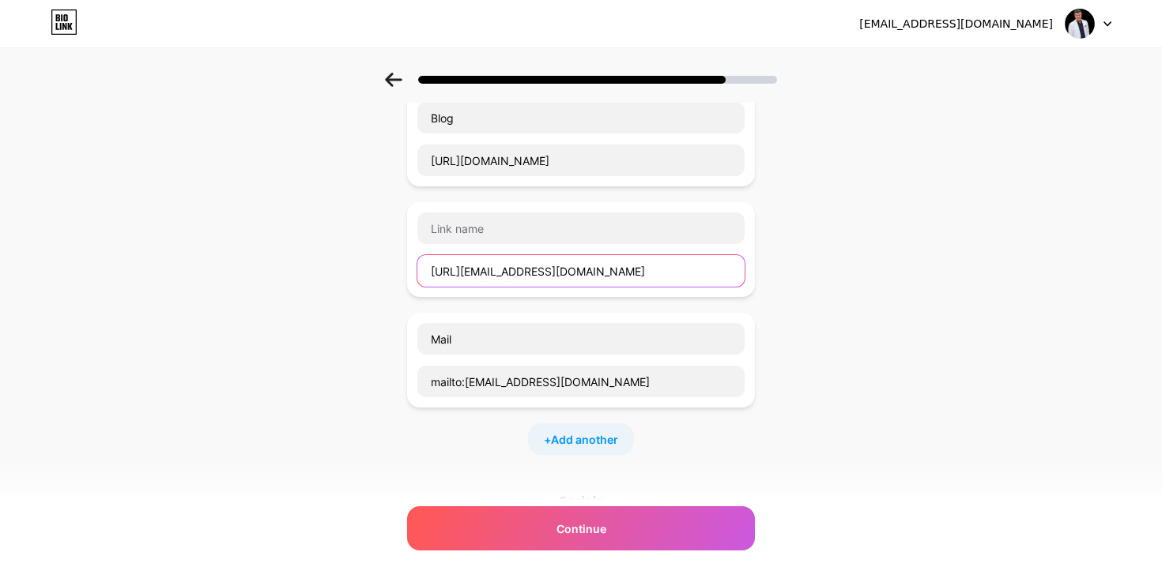
click at [704, 262] on input "http://kezerercan@gmail.com" at bounding box center [580, 271] width 327 height 32
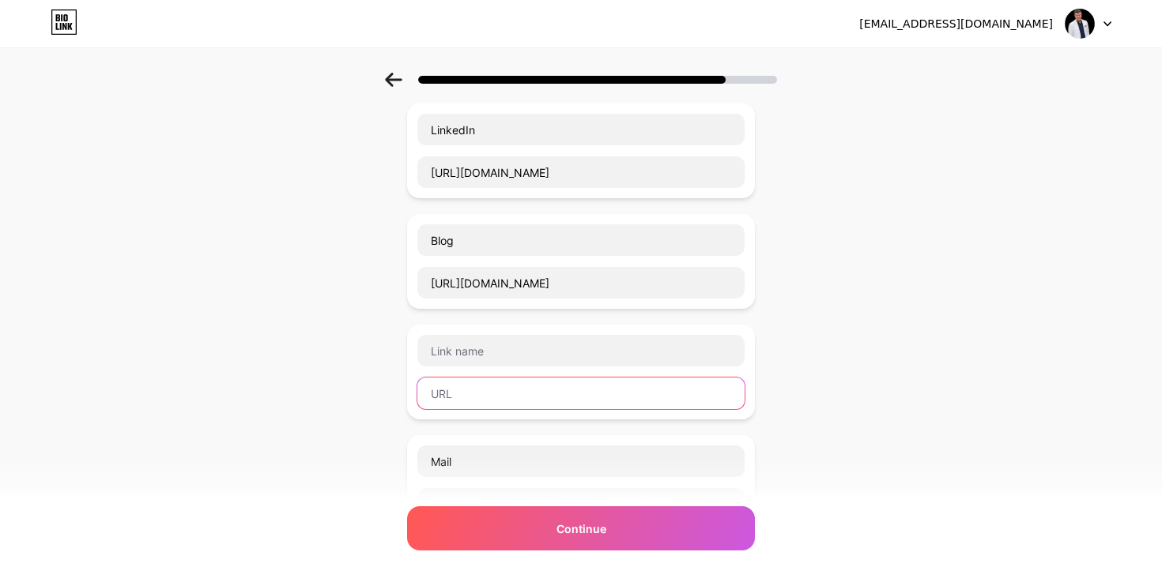
scroll to position [93, 0]
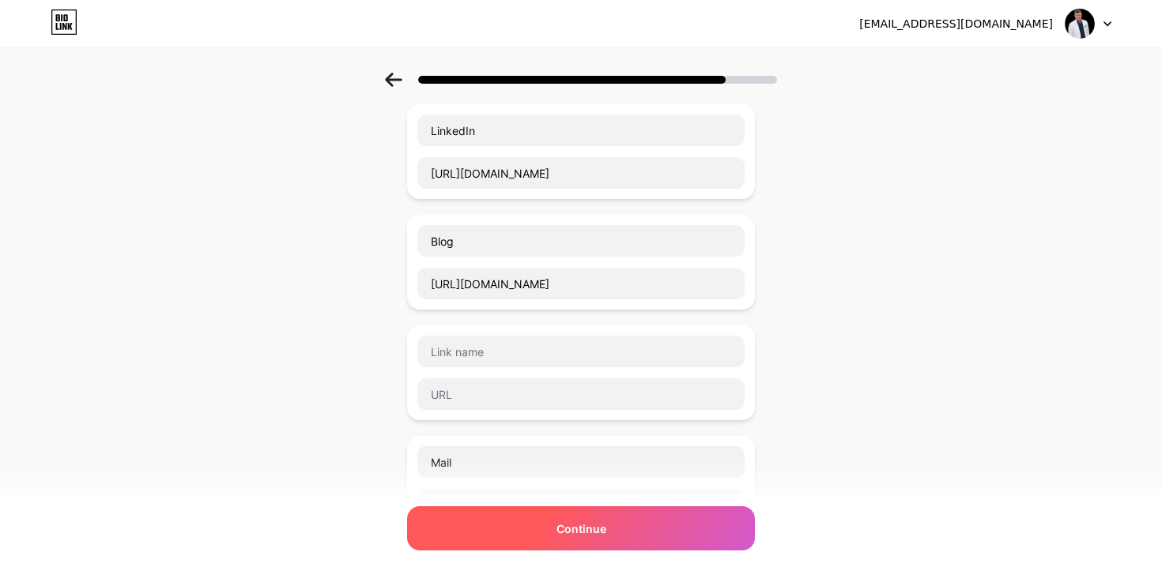
click at [551, 537] on div "Continue" at bounding box center [581, 529] width 348 height 44
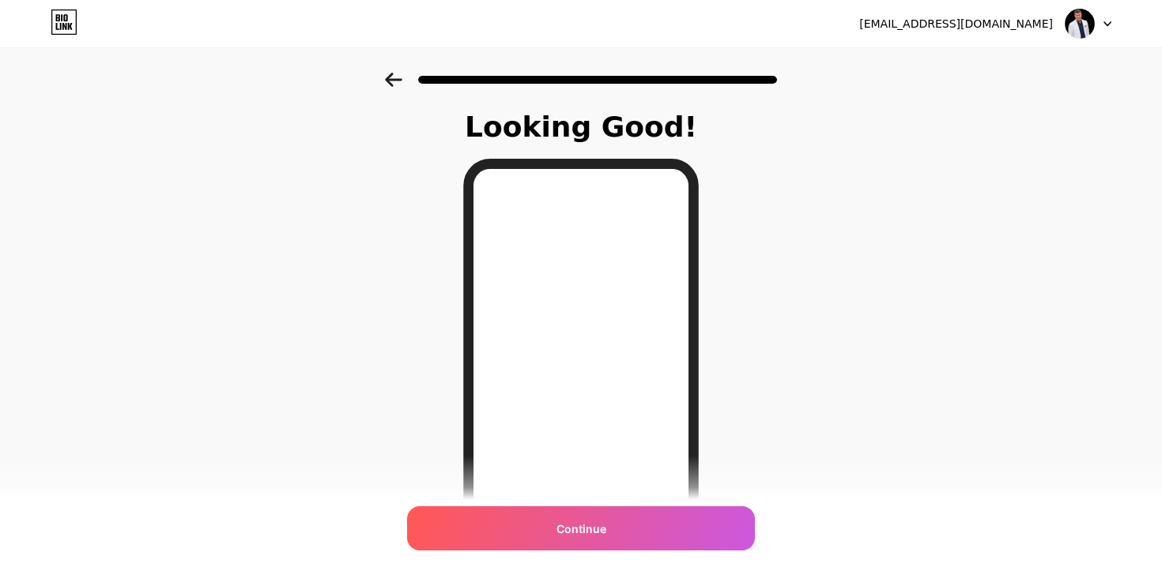
scroll to position [0, 0]
click at [382, 69] on div at bounding box center [581, 74] width 1162 height 55
click at [393, 86] on icon at bounding box center [393, 80] width 17 height 14
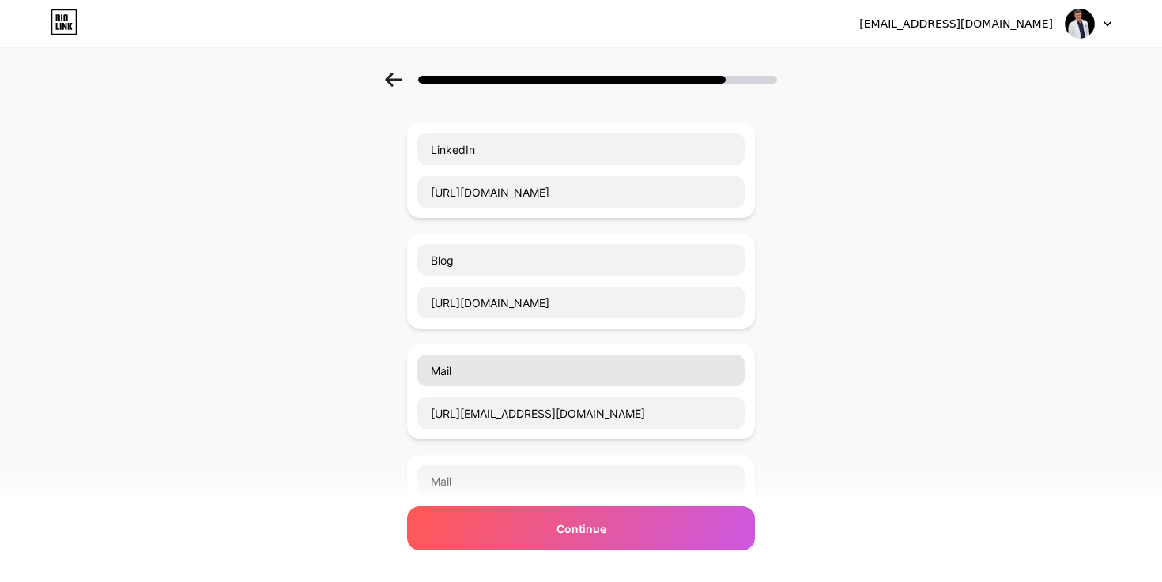
scroll to position [97, 0]
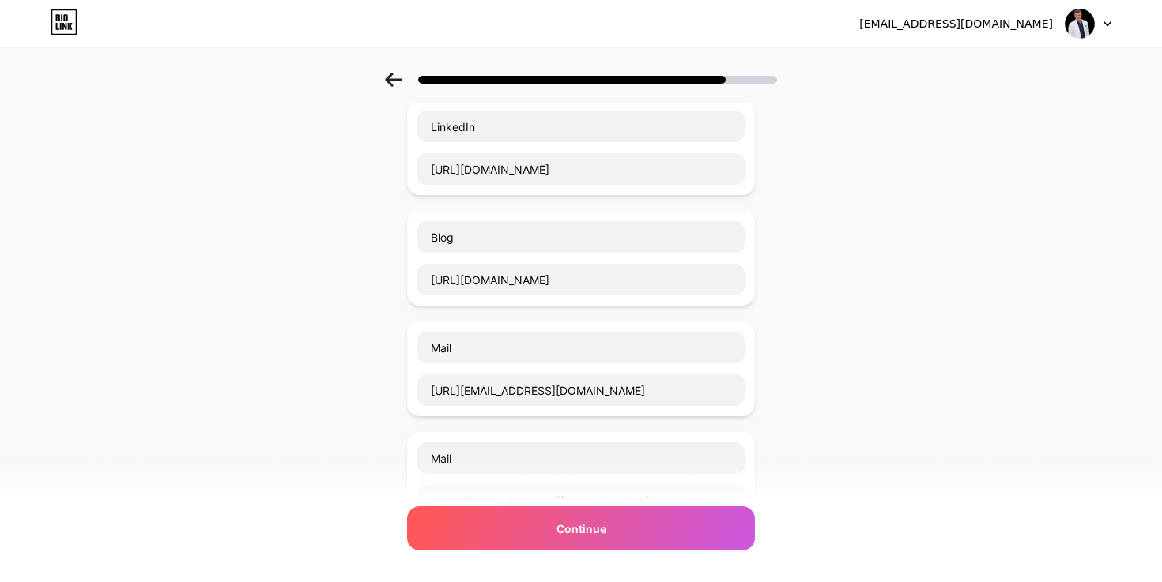
click at [389, 78] on icon at bounding box center [393, 80] width 17 height 14
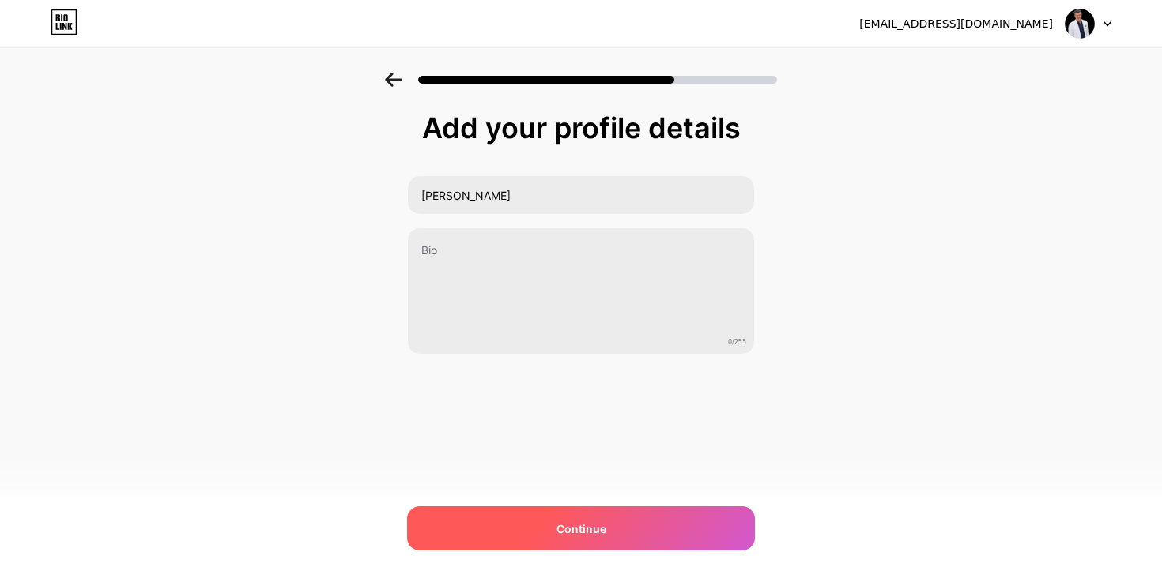
click at [615, 518] on div "Continue" at bounding box center [581, 529] width 348 height 44
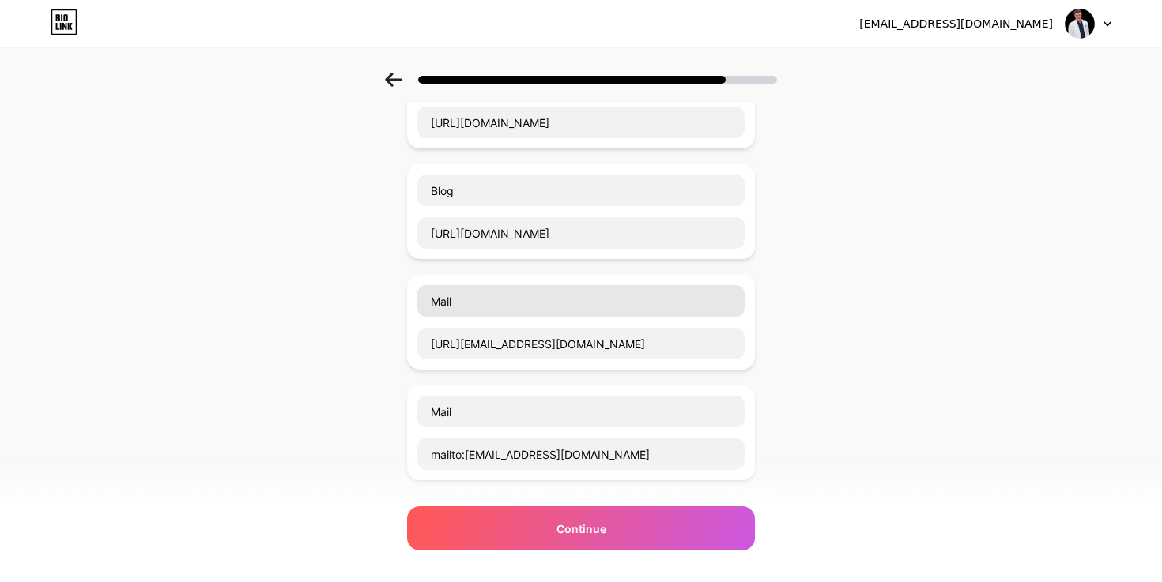
scroll to position [156, 0]
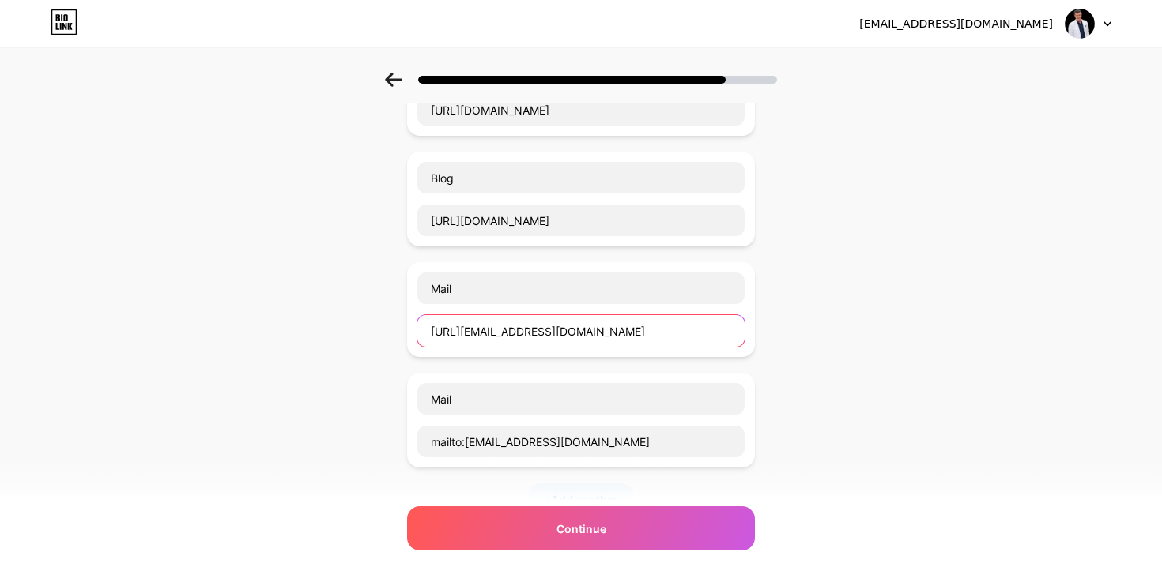
click at [591, 332] on input "http://kezerercan@gmail.com" at bounding box center [580, 331] width 327 height 32
click at [597, 305] on div "Mail" at bounding box center [580, 310] width 329 height 76
click at [597, 262] on div "Mail" at bounding box center [581, 309] width 348 height 95
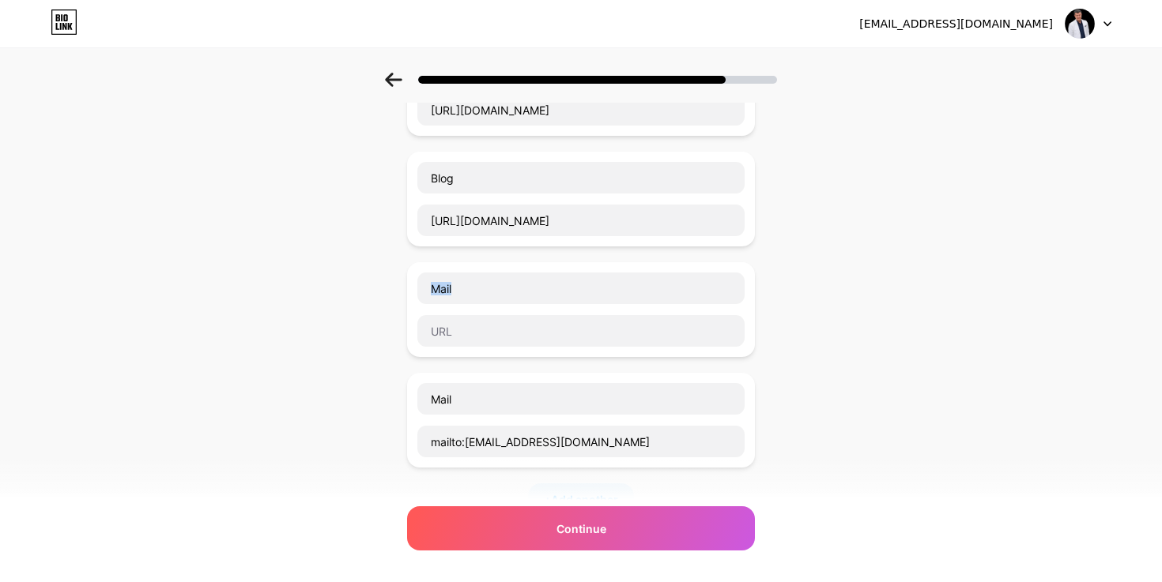
click at [597, 262] on div "Mail" at bounding box center [581, 309] width 348 height 95
click at [597, 281] on input "Mail" at bounding box center [580, 289] width 327 height 32
type input "M"
click at [349, 356] on div "Start with a link Add anything you want your followers to see. LinkedIn https:/…" at bounding box center [581, 360] width 1162 height 888
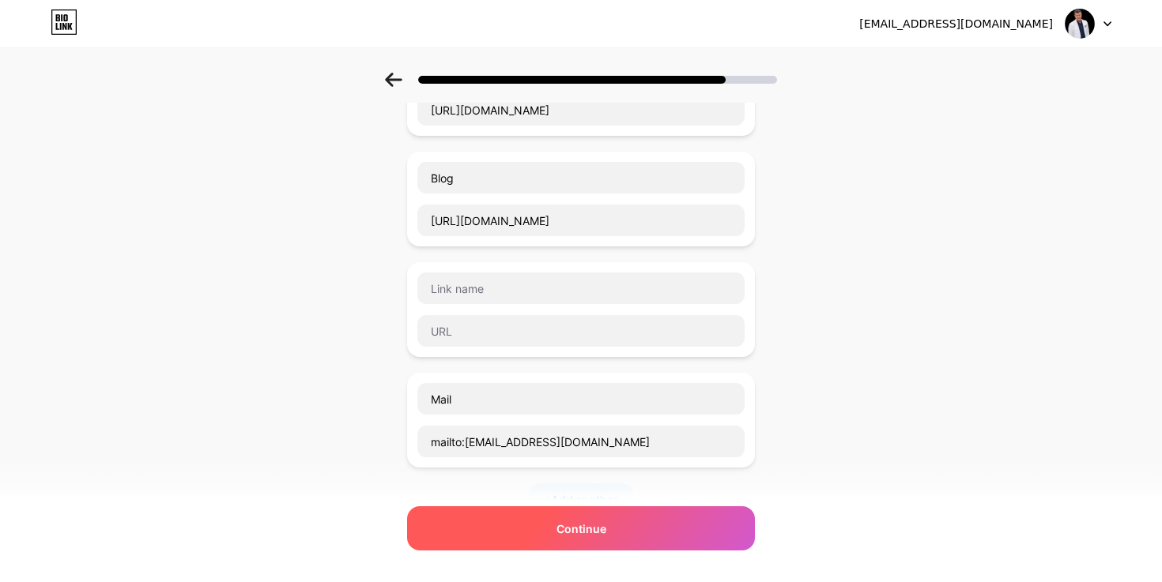
click at [534, 537] on div "Continue" at bounding box center [581, 529] width 348 height 44
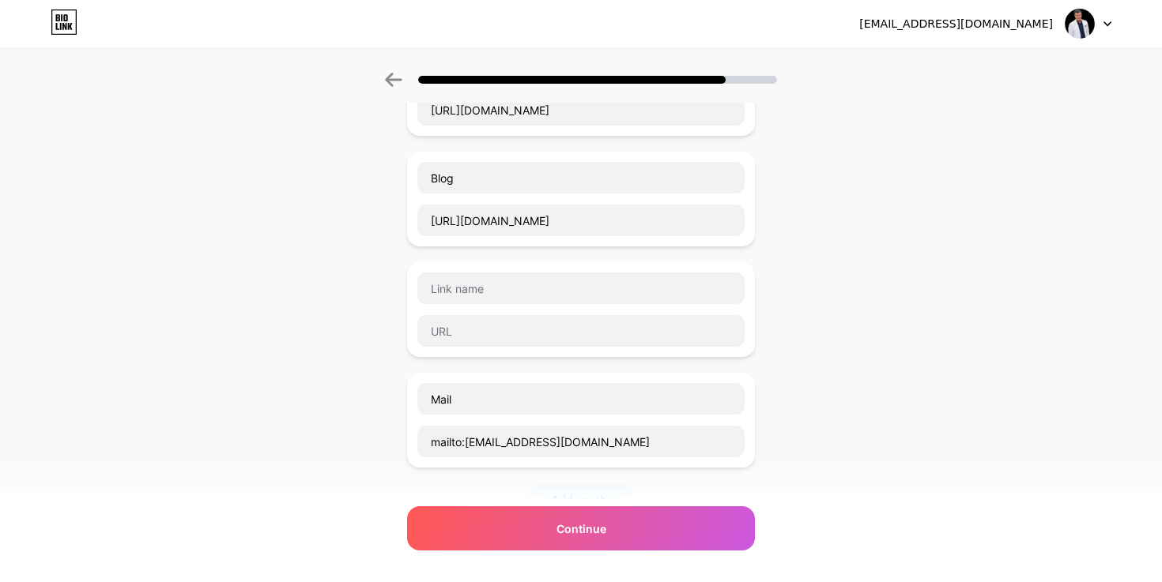
scroll to position [0, 0]
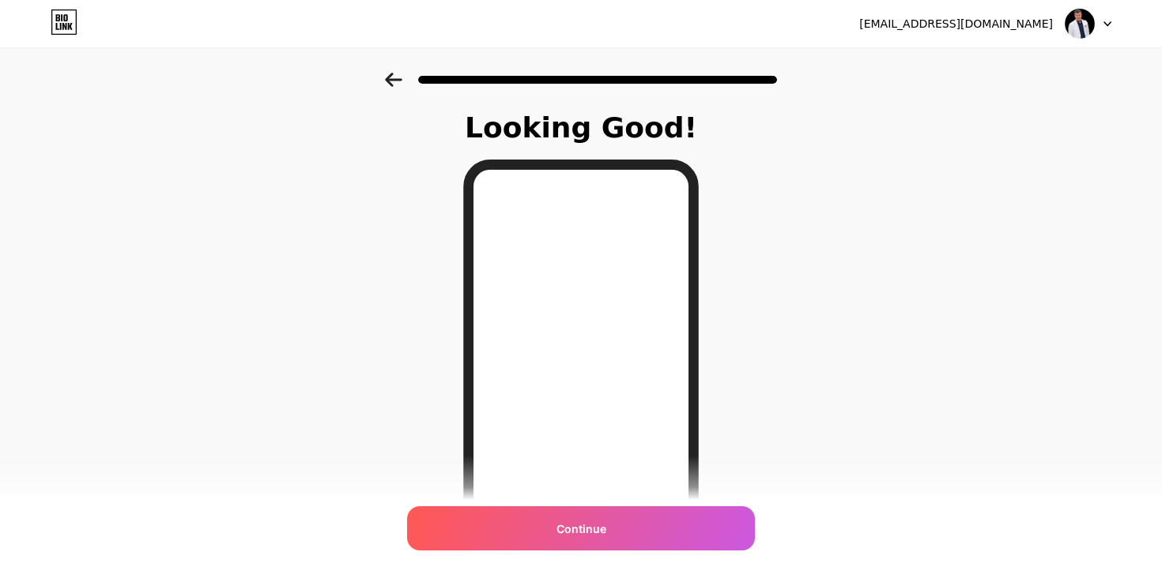
click at [401, 84] on icon at bounding box center [393, 80] width 17 height 14
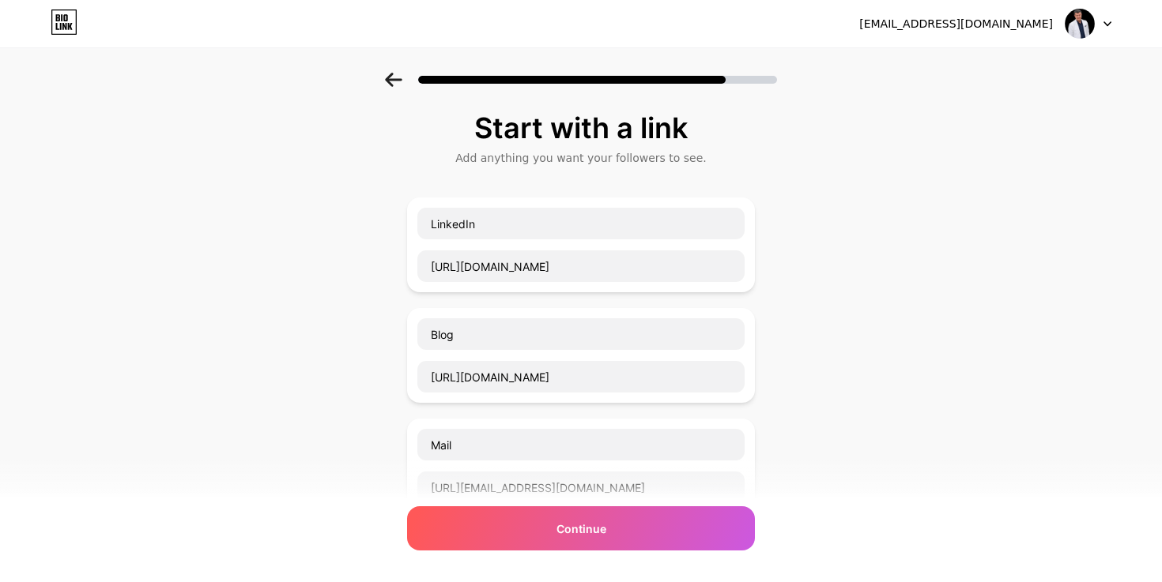
click at [346, 340] on div "Start with a link Add anything you want your followers to see. LinkedIn https:/…" at bounding box center [581, 517] width 1162 height 888
click at [390, 81] on icon at bounding box center [393, 80] width 17 height 14
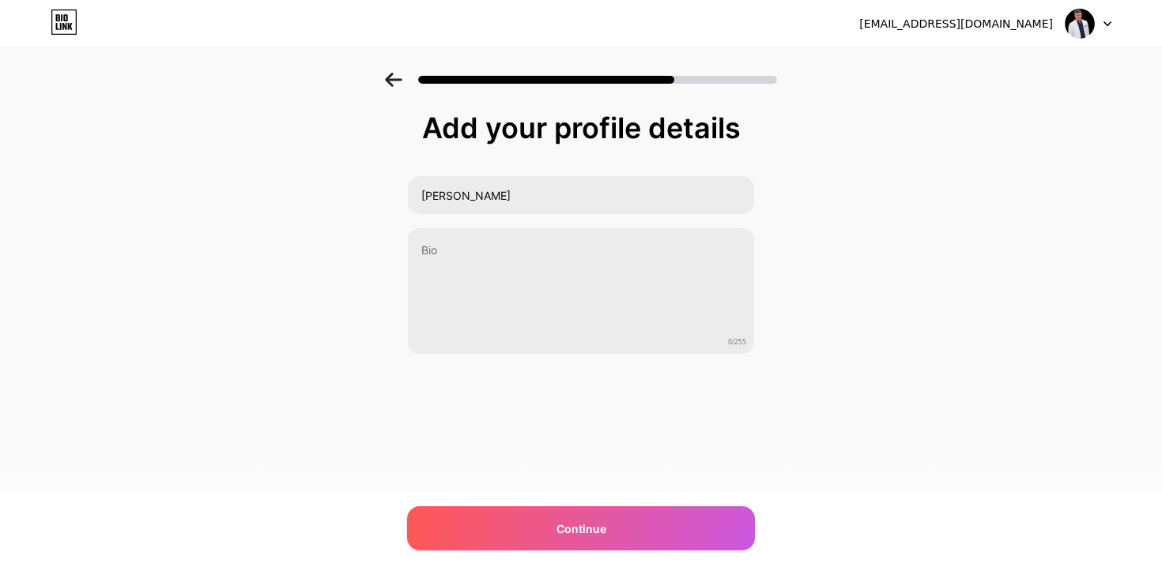
click at [495, 383] on div "Add your profile details Ercan Kezer 0/255 Continue Error" at bounding box center [581, 273] width 348 height 322
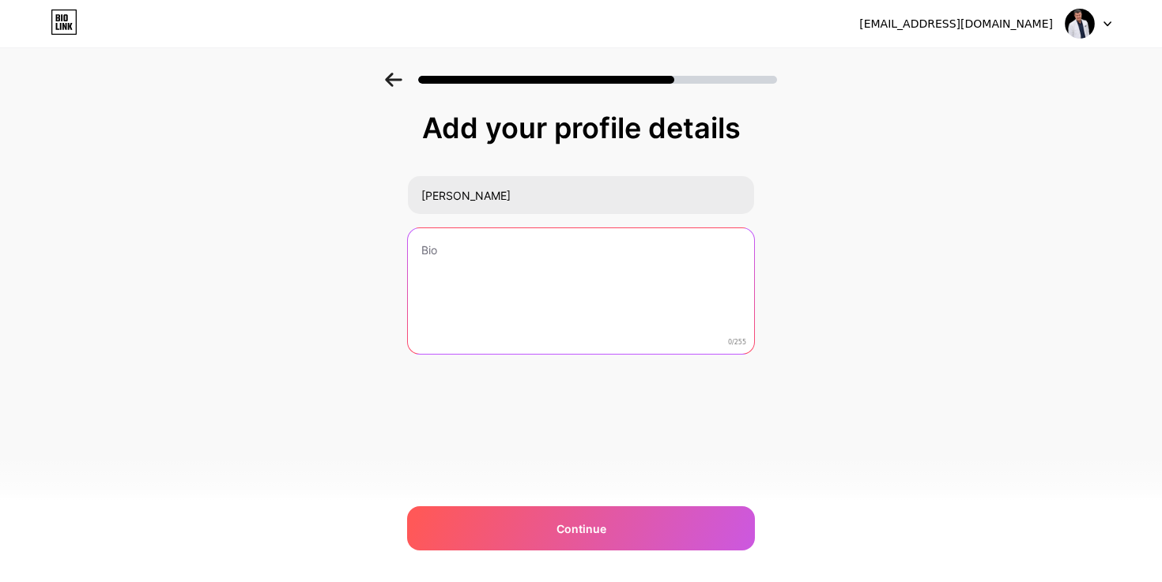
click at [496, 313] on textarea at bounding box center [581, 291] width 346 height 127
paste textarea "Merhaba ben Ercan KEZER.Daha 12'li yaşlarda SMMM Sevgili Baba'mın yanında, meml…"
type textarea "Merhaba ben Ercan KEZER.Daha 12'li yaşlarda SMMM Sevgili Baba'mın yanında, meml…"
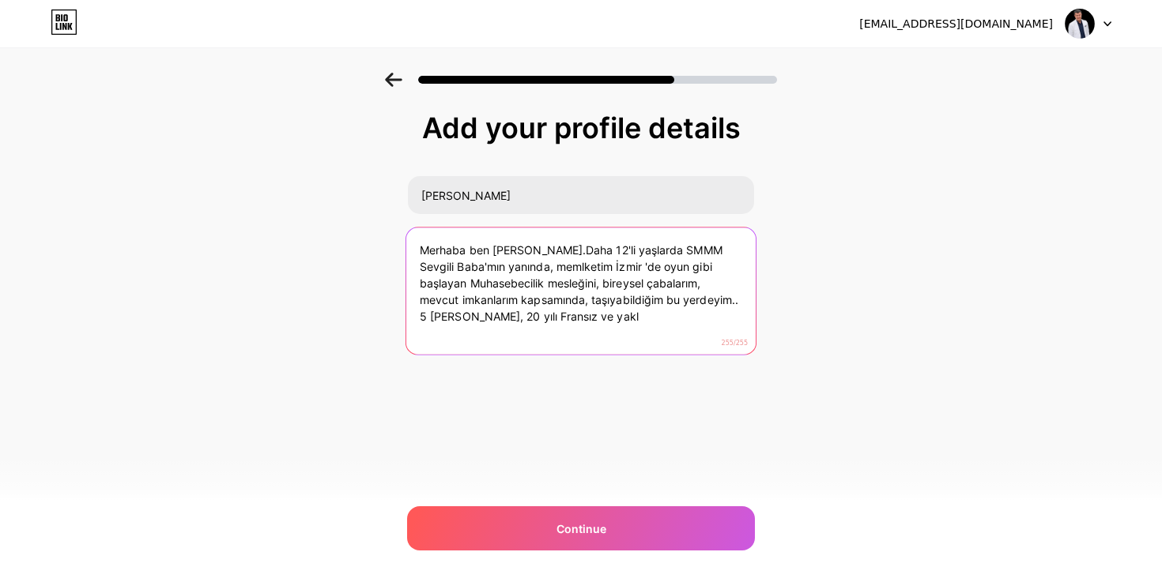
drag, startPoint x: 572, startPoint y: 320, endPoint x: 375, endPoint y: 230, distance: 216.4
click at [375, 230] on div "Add your profile details Ercan Kezer Merhaba ben Ercan KEZER.Daha 12'li yaşlard…" at bounding box center [581, 253] width 1162 height 361
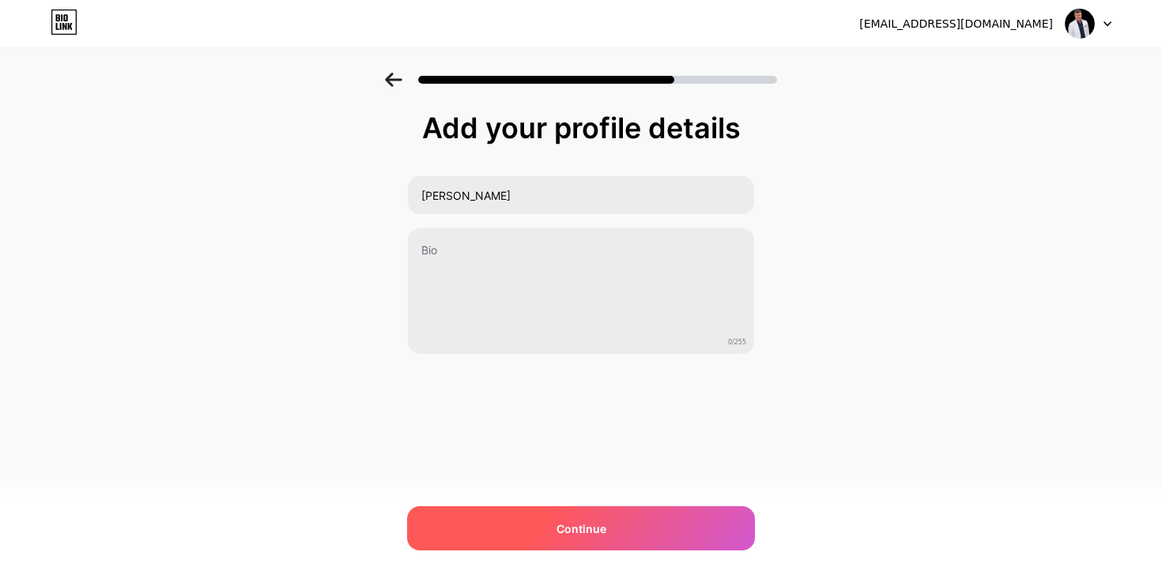
click at [597, 526] on span "Continue" at bounding box center [581, 529] width 50 height 17
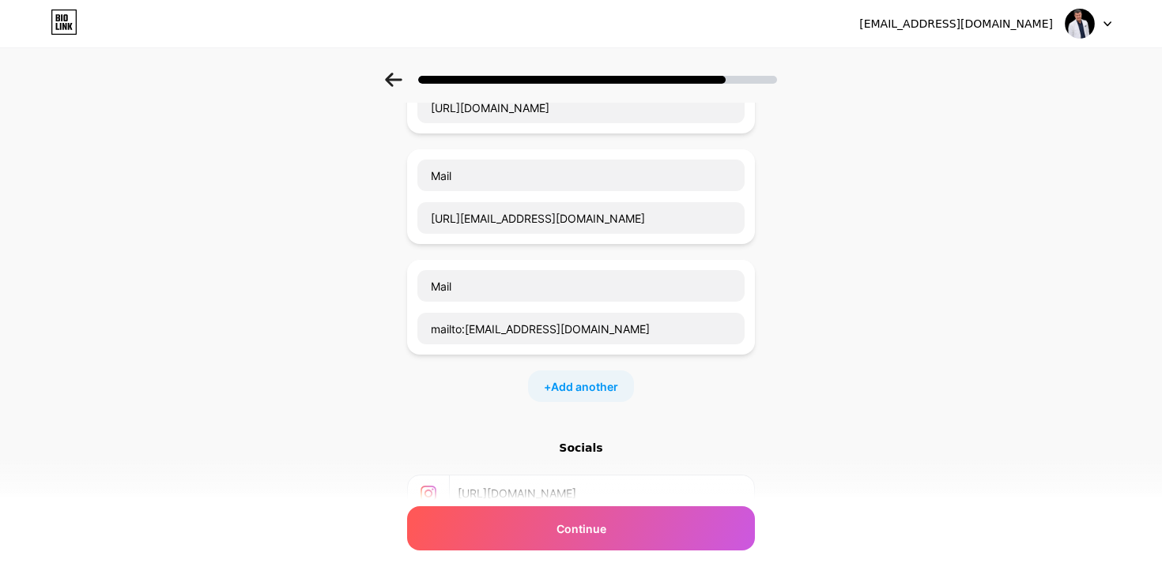
scroll to position [315, 0]
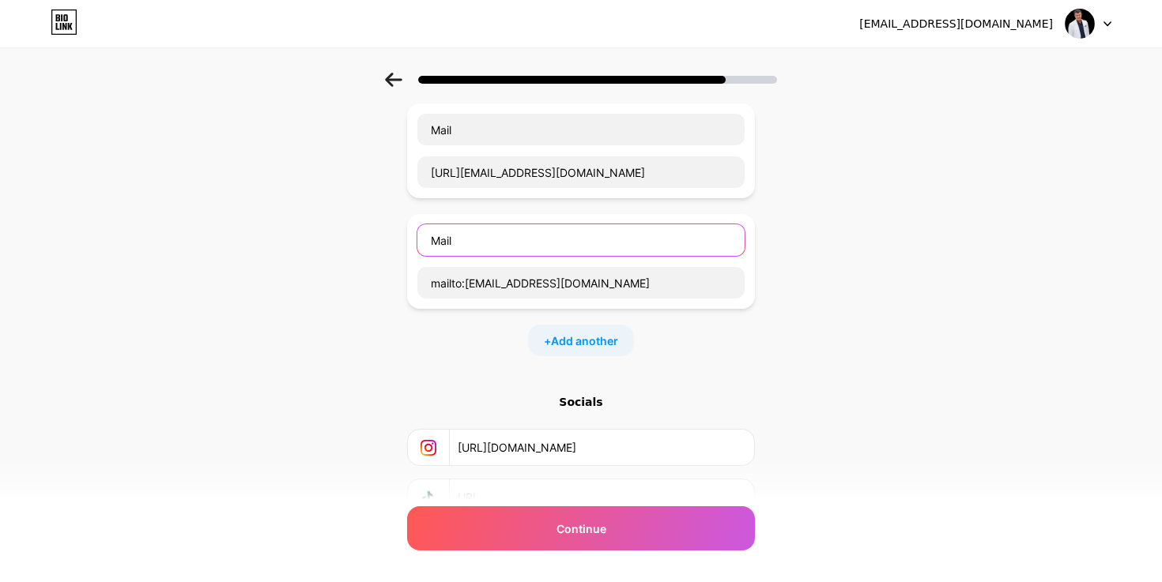
drag, startPoint x: 711, startPoint y: 250, endPoint x: 648, endPoint y: 254, distance: 63.4
click at [648, 254] on input "Mail" at bounding box center [580, 240] width 327 height 32
click at [582, 404] on div "Socials" at bounding box center [581, 402] width 348 height 16
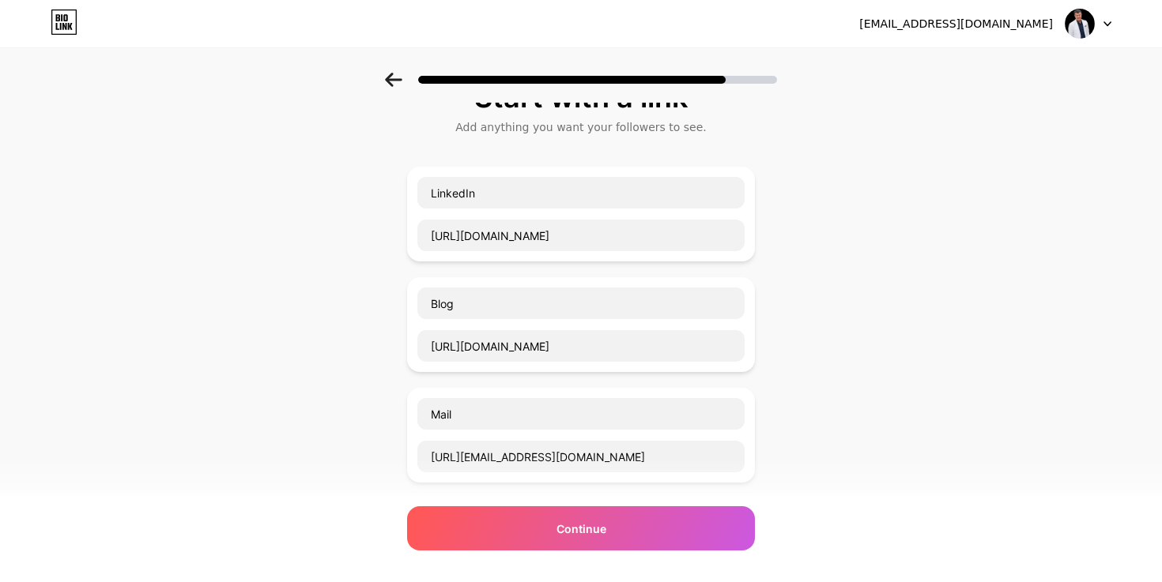
scroll to position [0, 0]
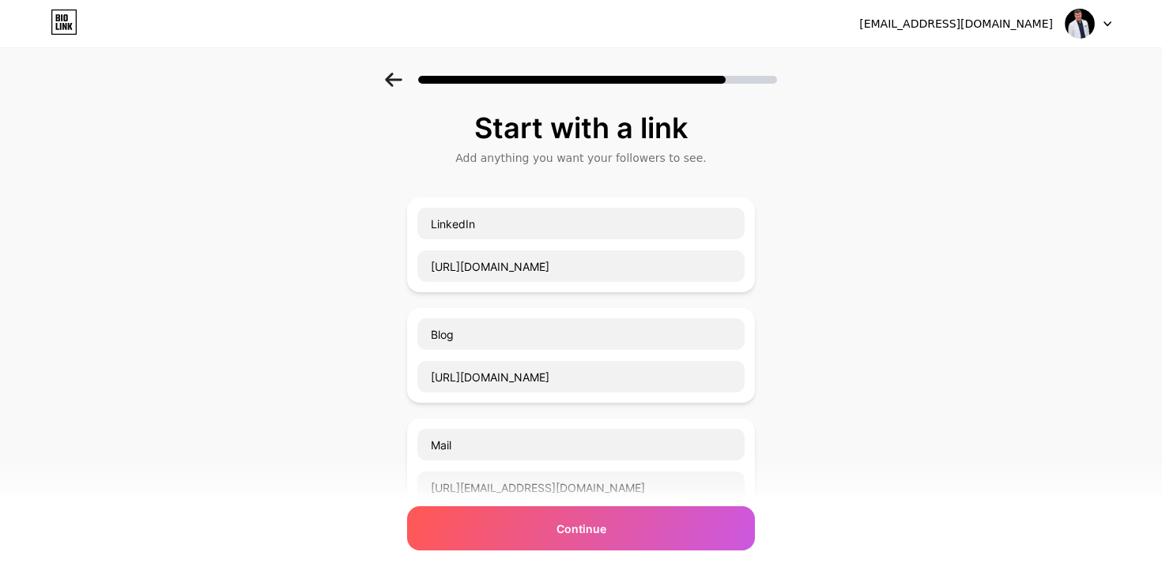
click at [582, 120] on div "Start with a link" at bounding box center [581, 128] width 332 height 32
click at [382, 76] on div at bounding box center [581, 74] width 1162 height 55
click at [385, 77] on icon at bounding box center [393, 80] width 17 height 14
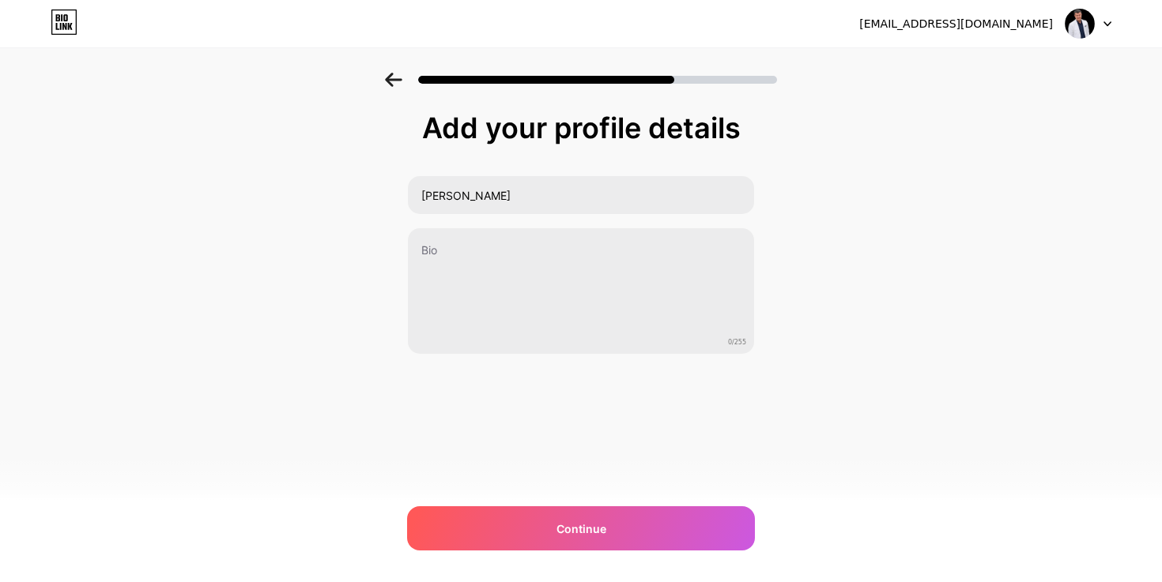
click at [385, 77] on icon at bounding box center [393, 80] width 17 height 14
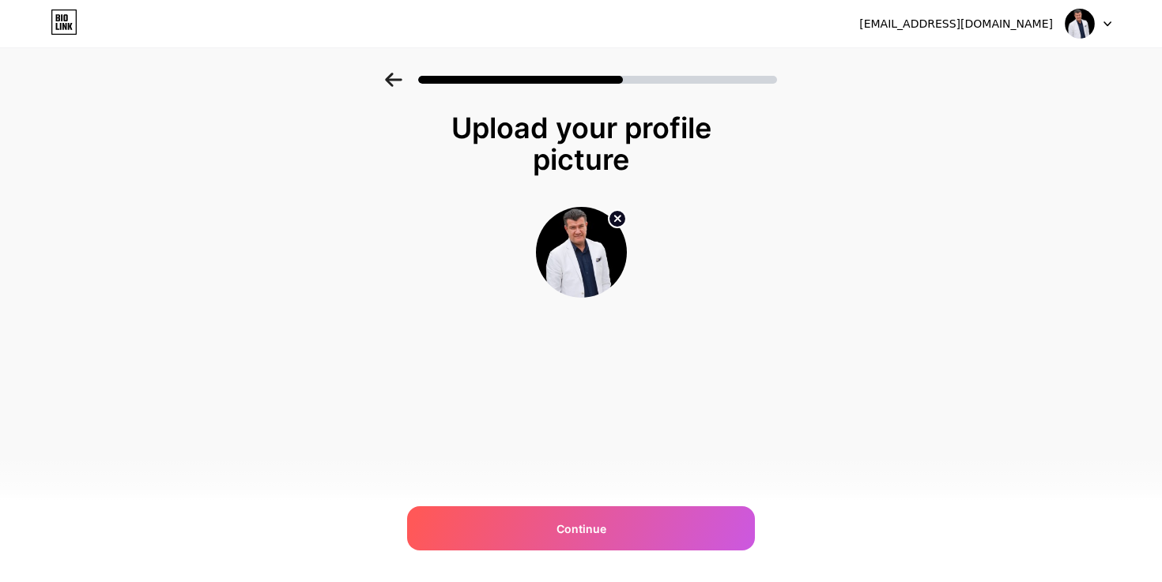
click at [385, 77] on icon at bounding box center [393, 80] width 17 height 14
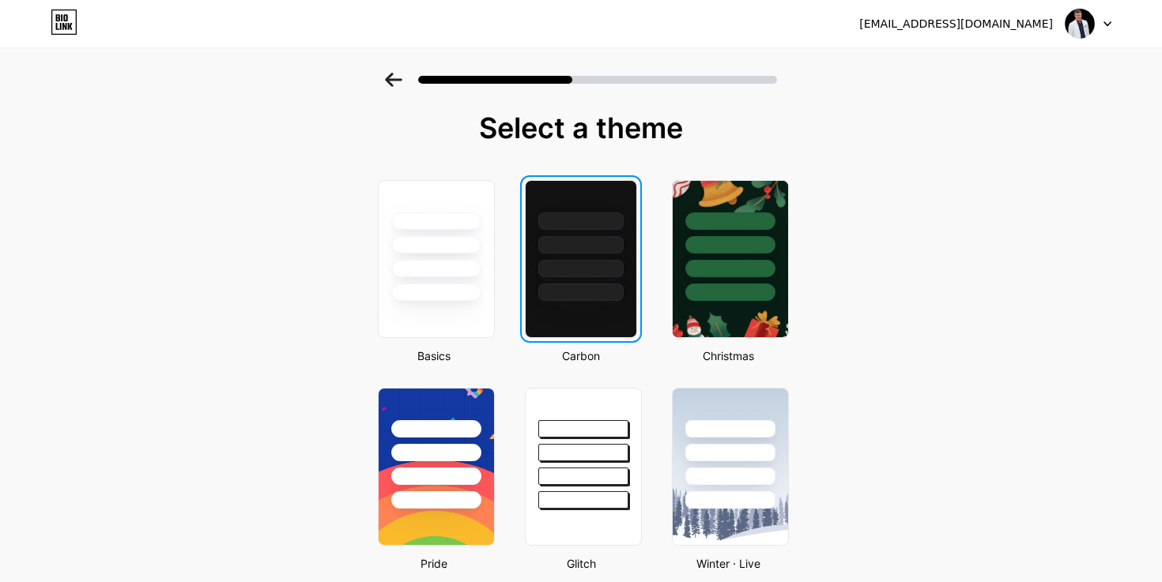
click at [609, 243] on div at bounding box center [580, 244] width 85 height 17
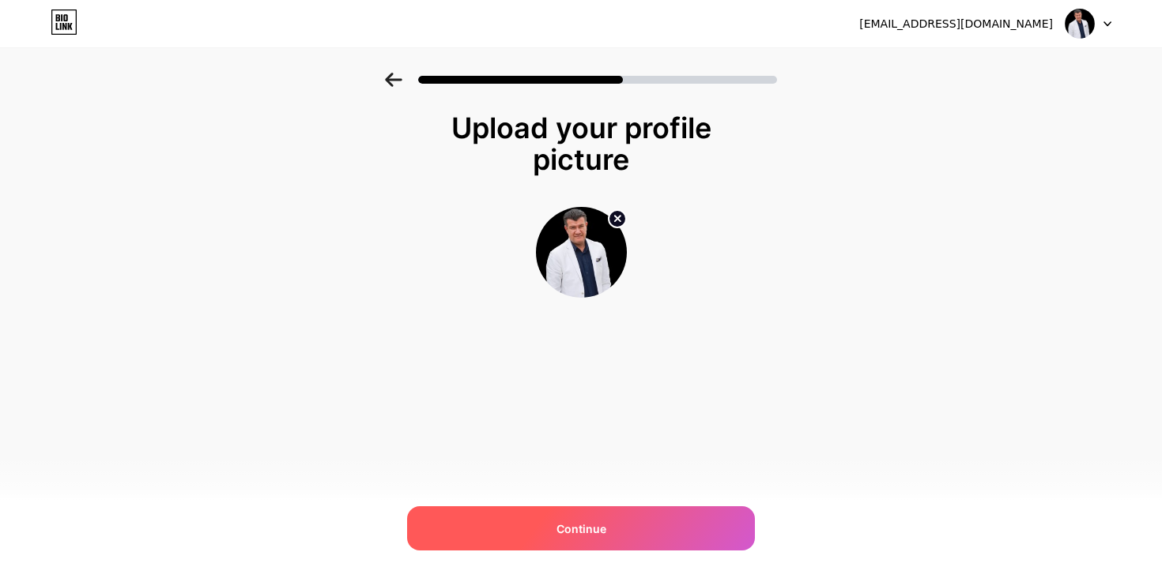
click at [682, 534] on div "Continue" at bounding box center [581, 529] width 348 height 44
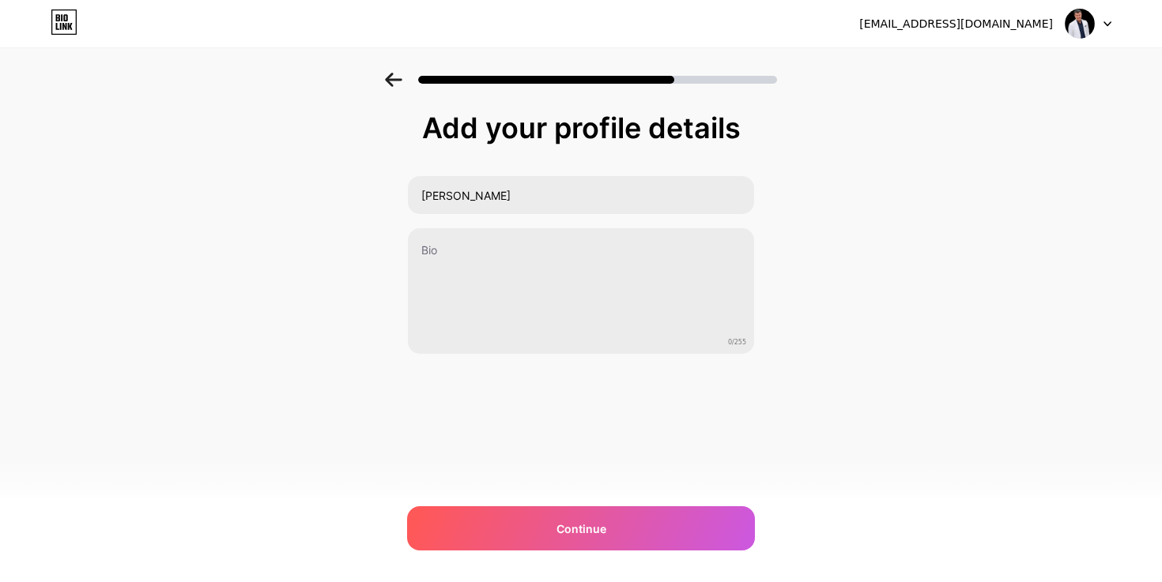
click at [682, 534] on div "Continue" at bounding box center [581, 529] width 348 height 44
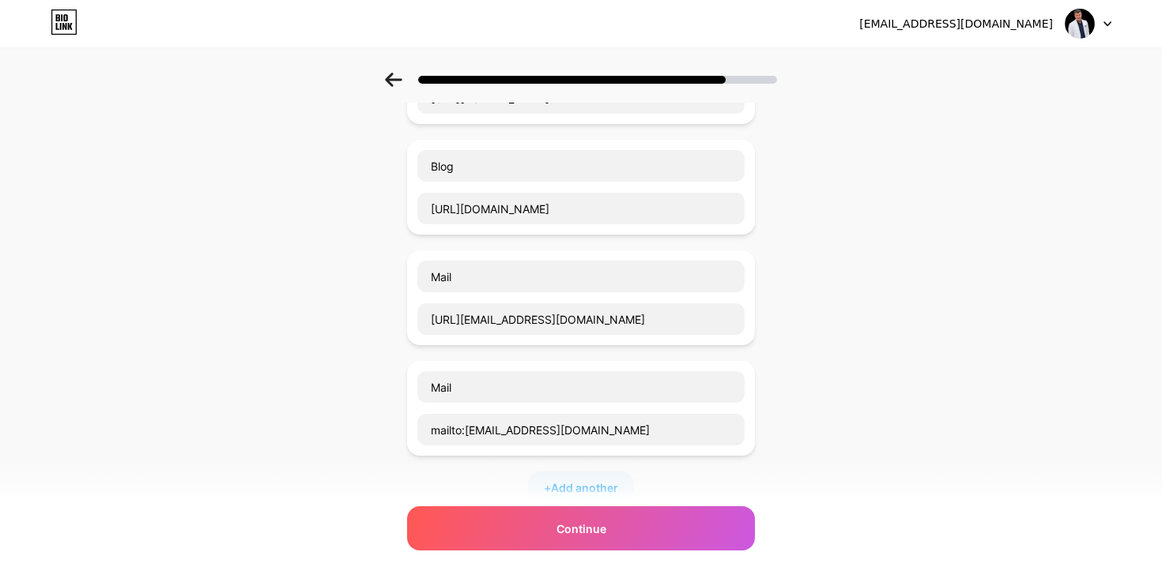
scroll to position [170, 0]
click at [1100, 10] on div at bounding box center [1088, 23] width 46 height 28
click at [994, 177] on div "Start with a link Add anything you want your followers to see. LinkedIn https:/…" at bounding box center [581, 347] width 1162 height 888
click at [612, 305] on input "http://kezerercan@gmail.com" at bounding box center [580, 318] width 327 height 32
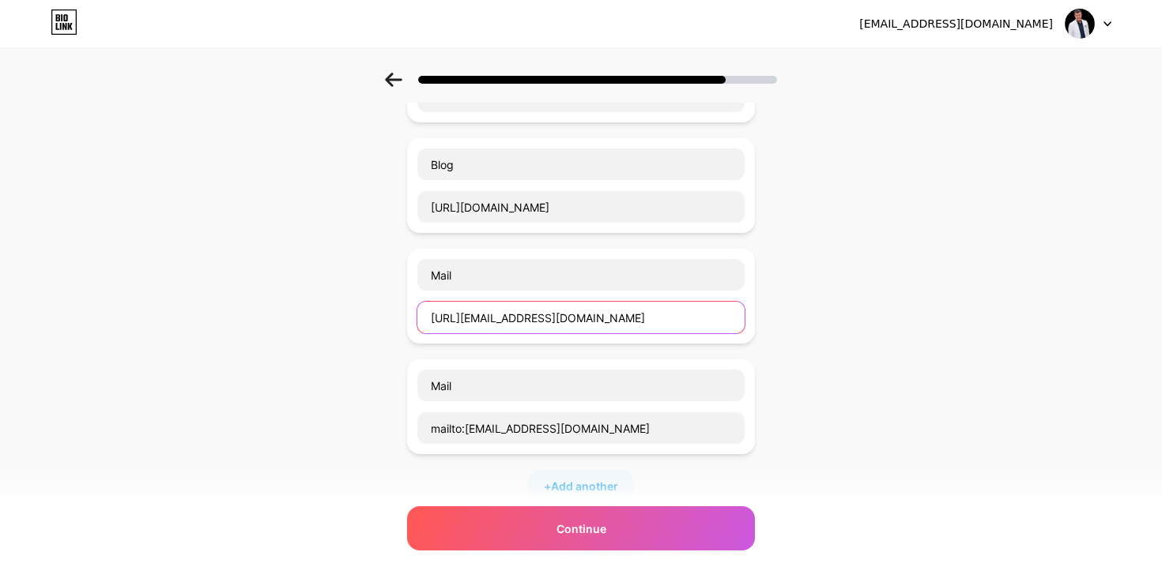
click at [612, 305] on input "http://kezerercan@gmail.com" at bounding box center [580, 318] width 327 height 32
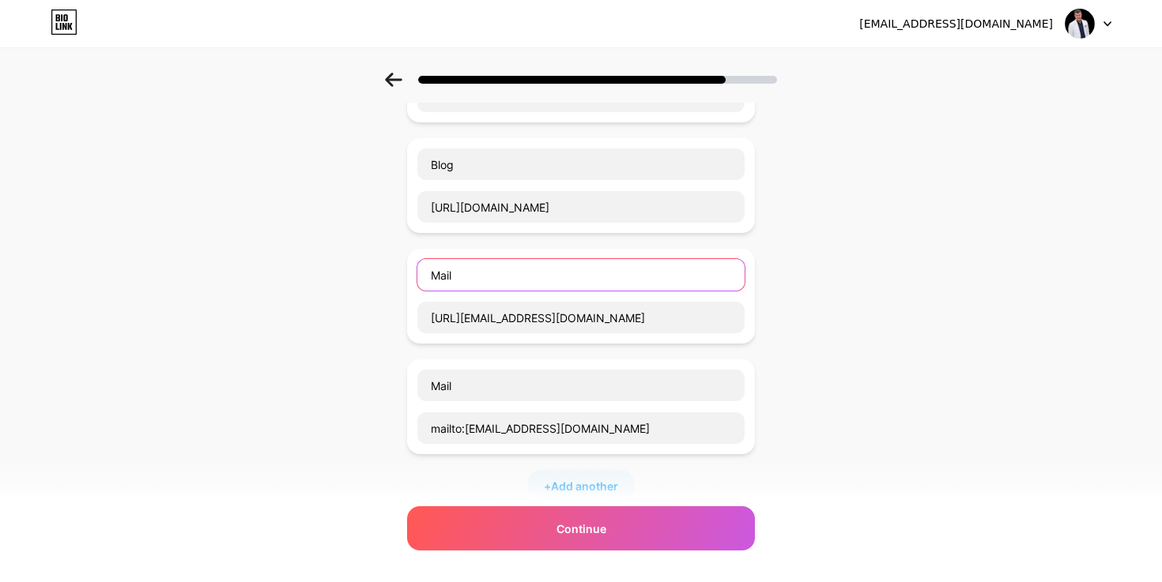
click at [420, 280] on input "Mail" at bounding box center [580, 275] width 327 height 32
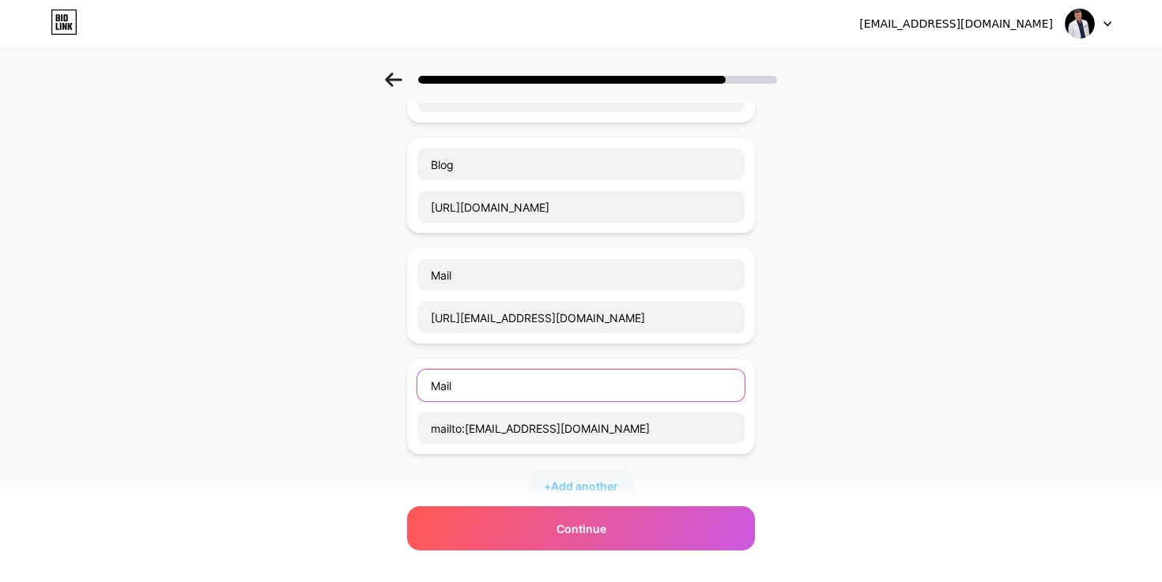
click at [744, 394] on input "Mail" at bounding box center [580, 386] width 327 height 32
click at [609, 485] on span "Add another" at bounding box center [584, 486] width 67 height 17
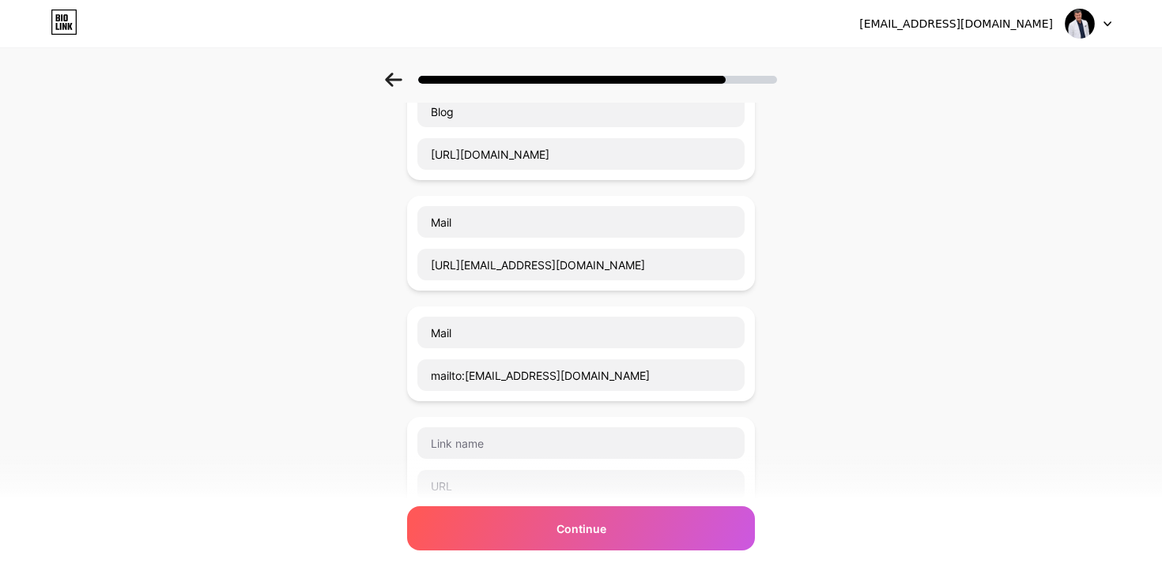
scroll to position [295, 0]
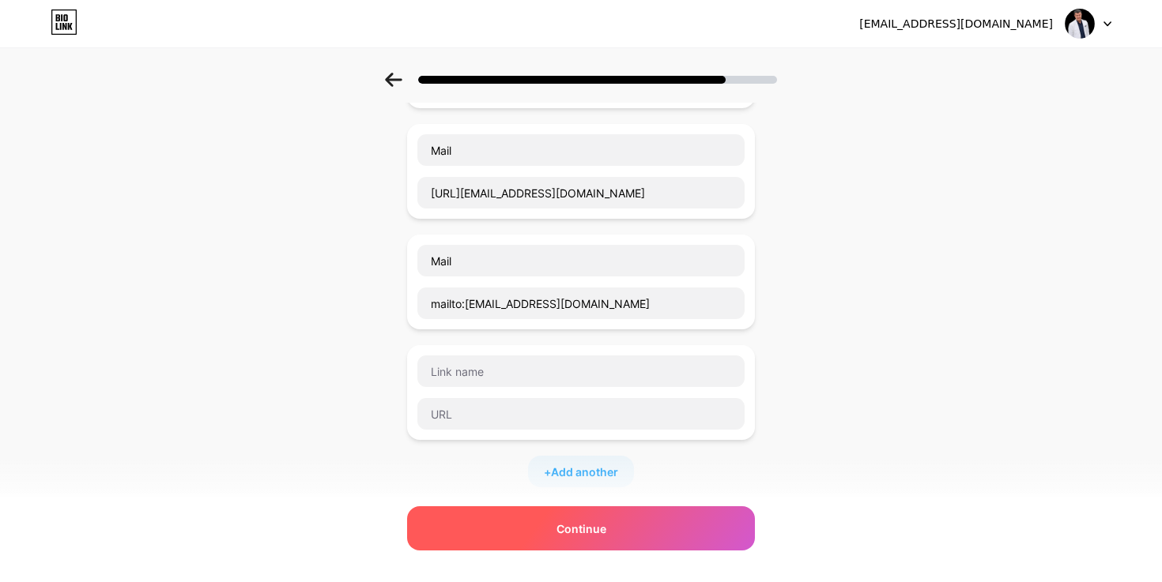
click at [620, 526] on div "Continue" at bounding box center [581, 529] width 348 height 44
click at [635, 525] on div "Continue" at bounding box center [581, 529] width 348 height 44
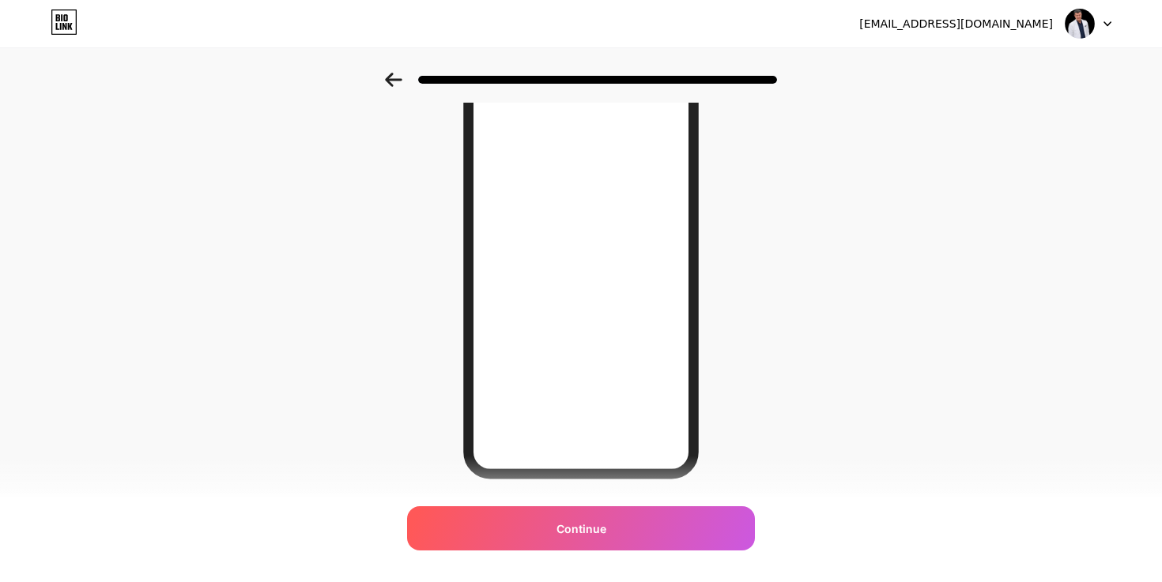
scroll to position [164, 0]
click at [394, 94] on div at bounding box center [581, 74] width 1162 height 55
click at [386, 81] on icon at bounding box center [393, 80] width 17 height 14
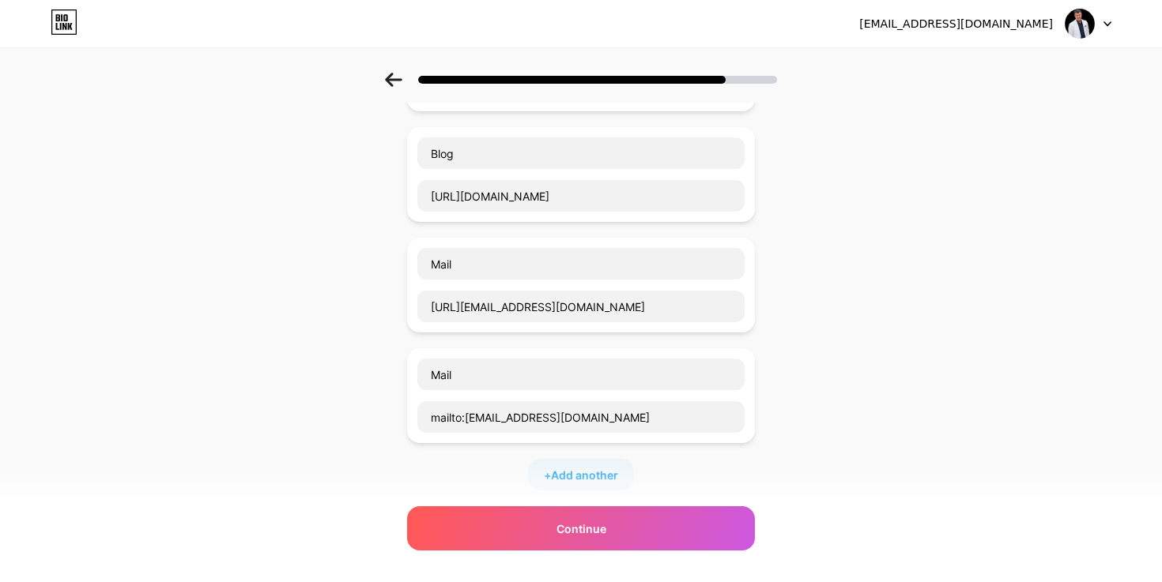
scroll to position [180, 0]
click at [433, 303] on input "http://kezerercan@gmail.com" at bounding box center [580, 308] width 327 height 32
click at [488, 309] on input "http://kezerercan@gmail.com" at bounding box center [580, 308] width 327 height 32
click at [471, 273] on input "Mail" at bounding box center [580, 265] width 327 height 32
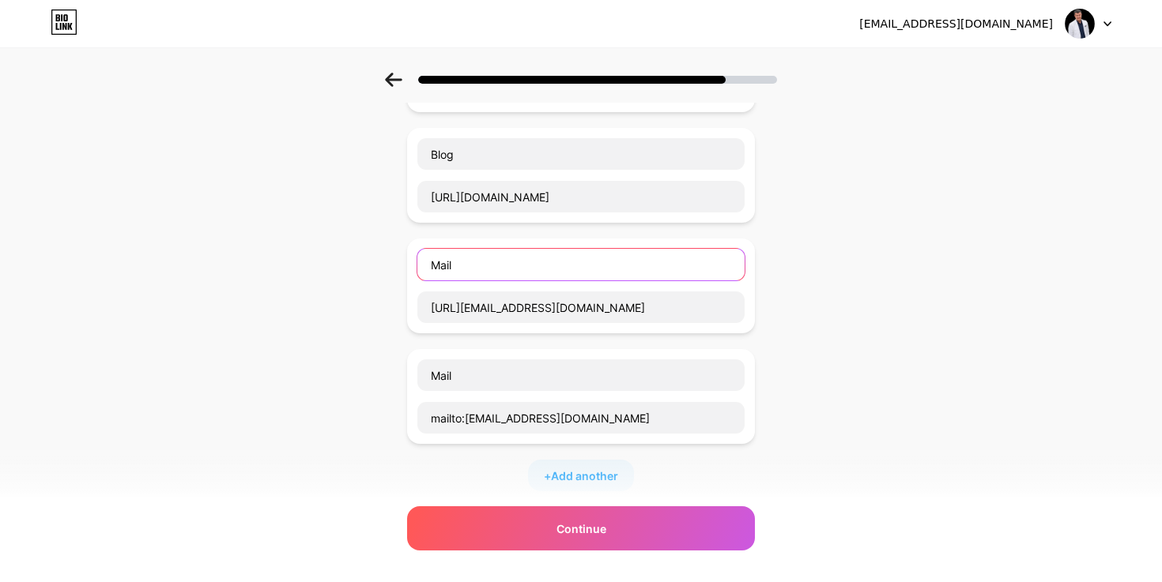
click at [471, 273] on input "Mail" at bounding box center [580, 265] width 327 height 32
type input "Twitter"
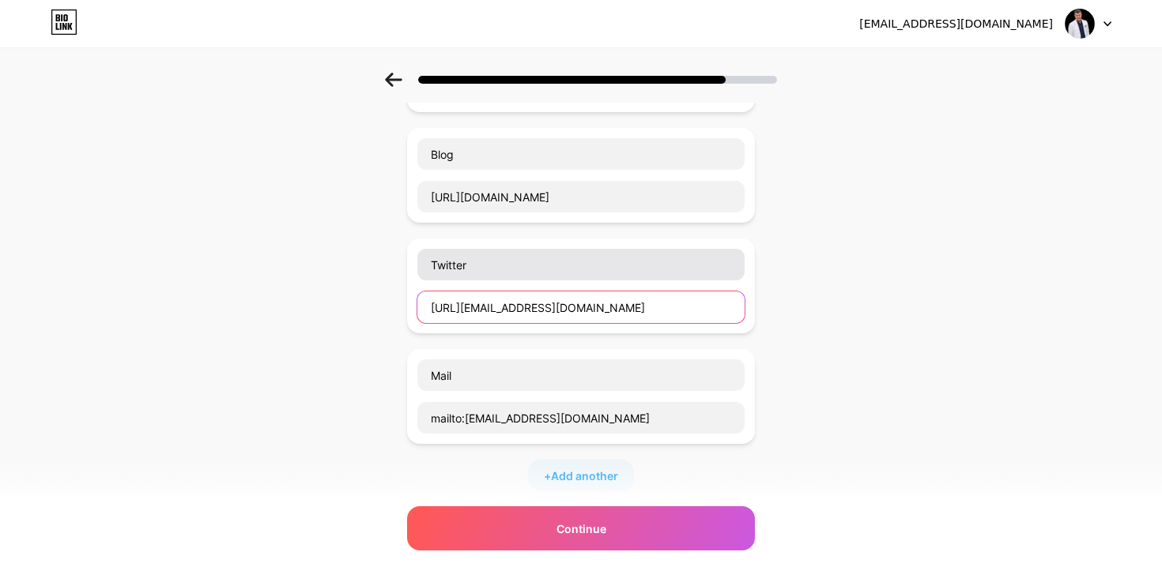
paste input "s://x.com/ErcanKezer"
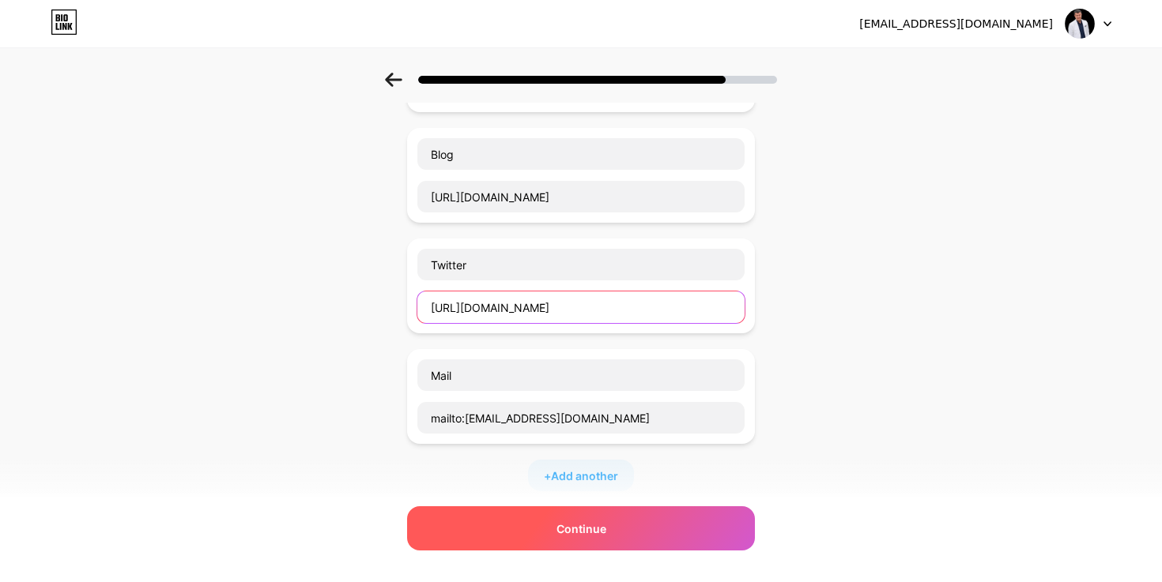
type input "https://x.com/ErcanKezer"
click at [566, 532] on span "Continue" at bounding box center [581, 529] width 50 height 17
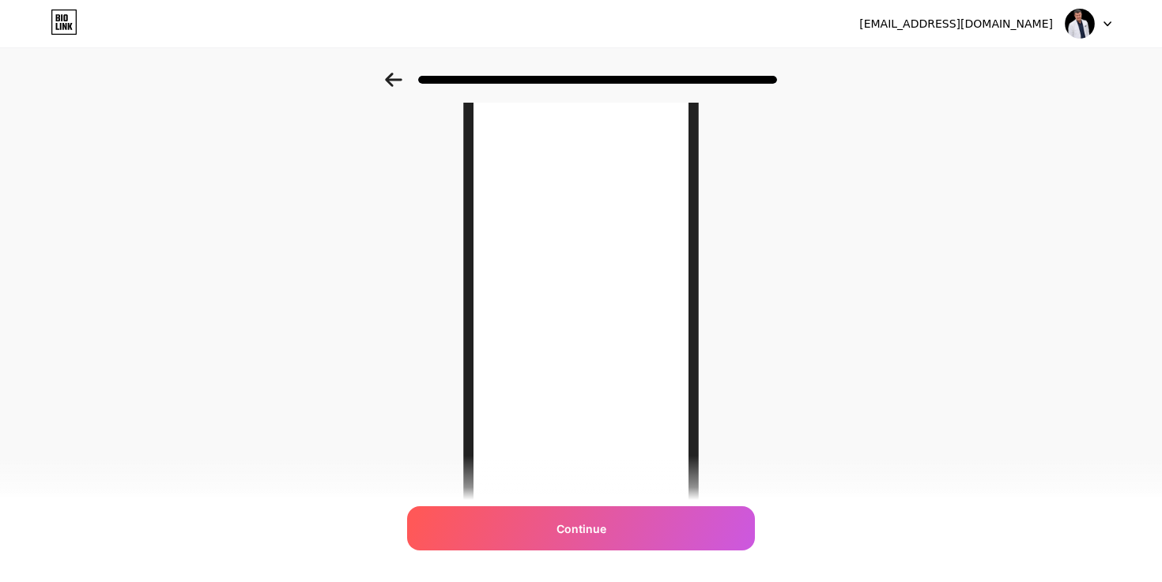
scroll to position [212, 0]
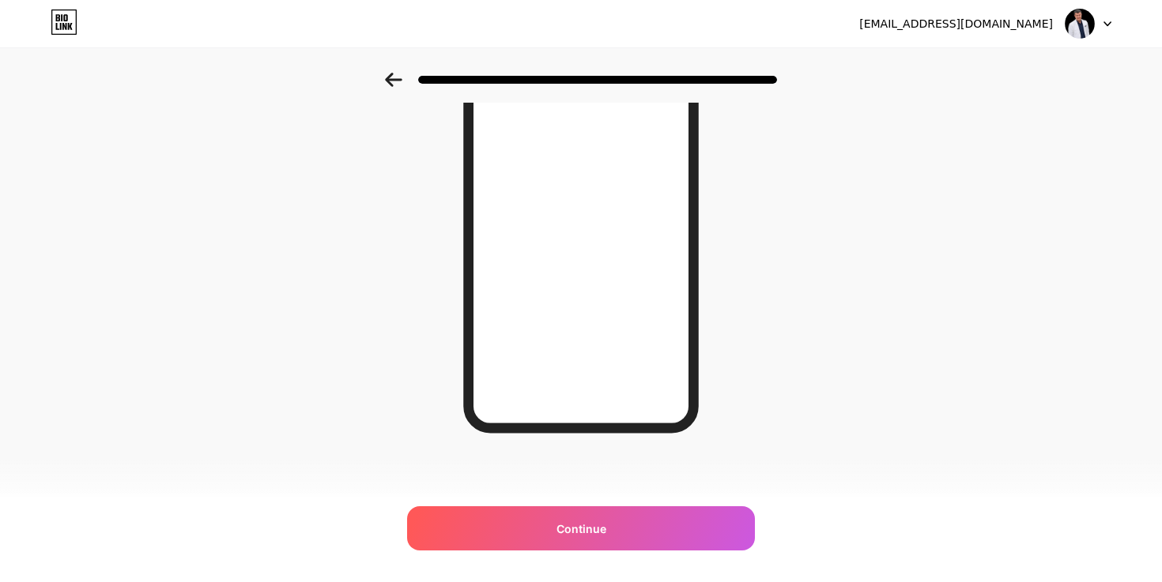
click at [540, 500] on div "Looking Good! Continue" at bounding box center [581, 209] width 277 height 619
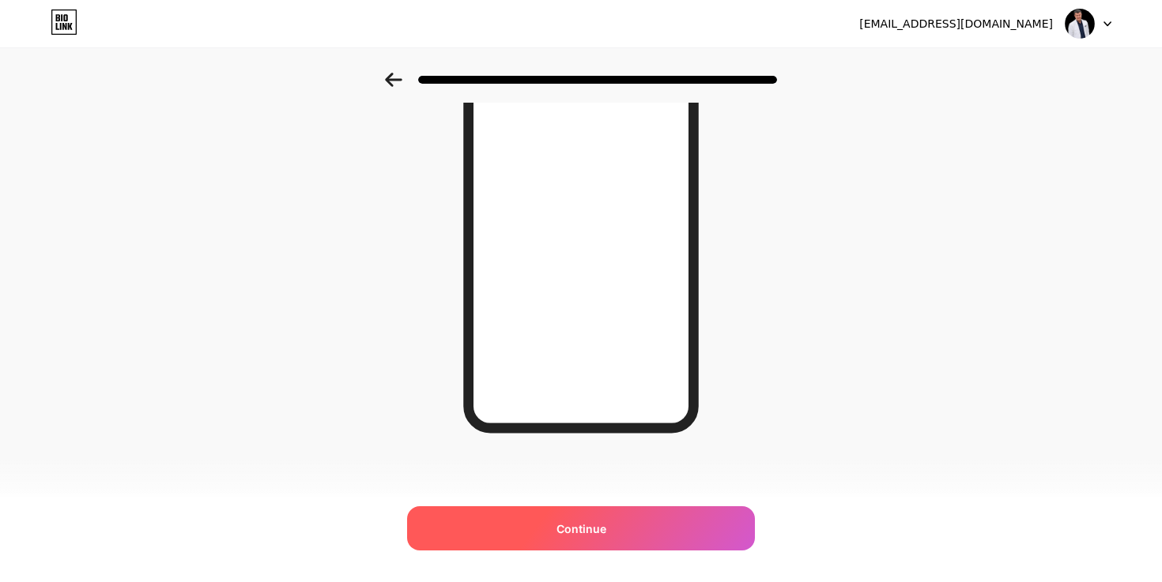
click at [540, 534] on div "Continue" at bounding box center [581, 529] width 348 height 44
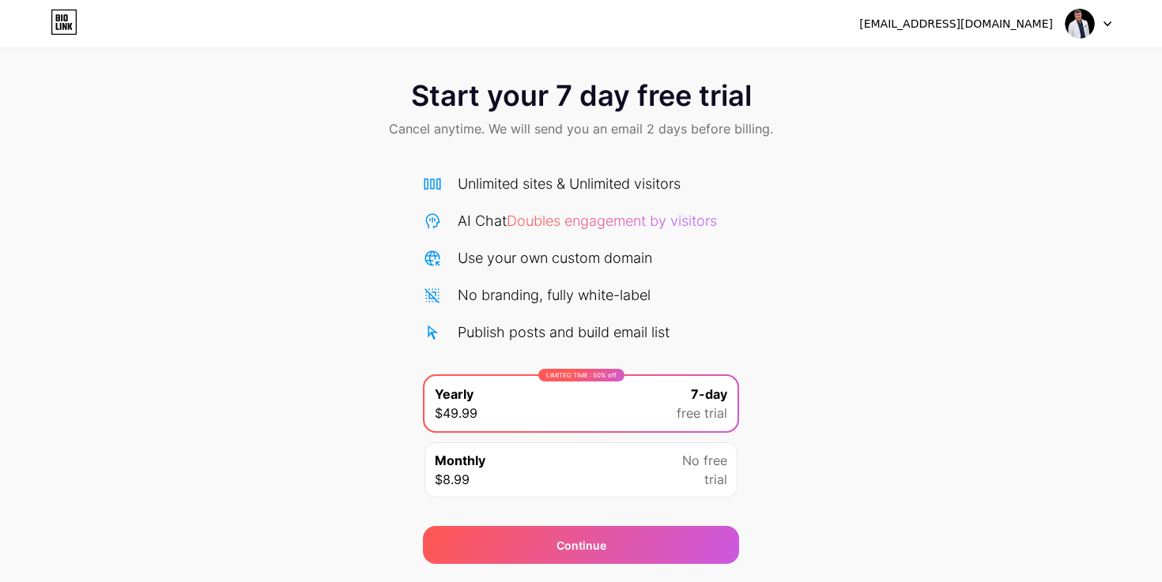
scroll to position [54, 0]
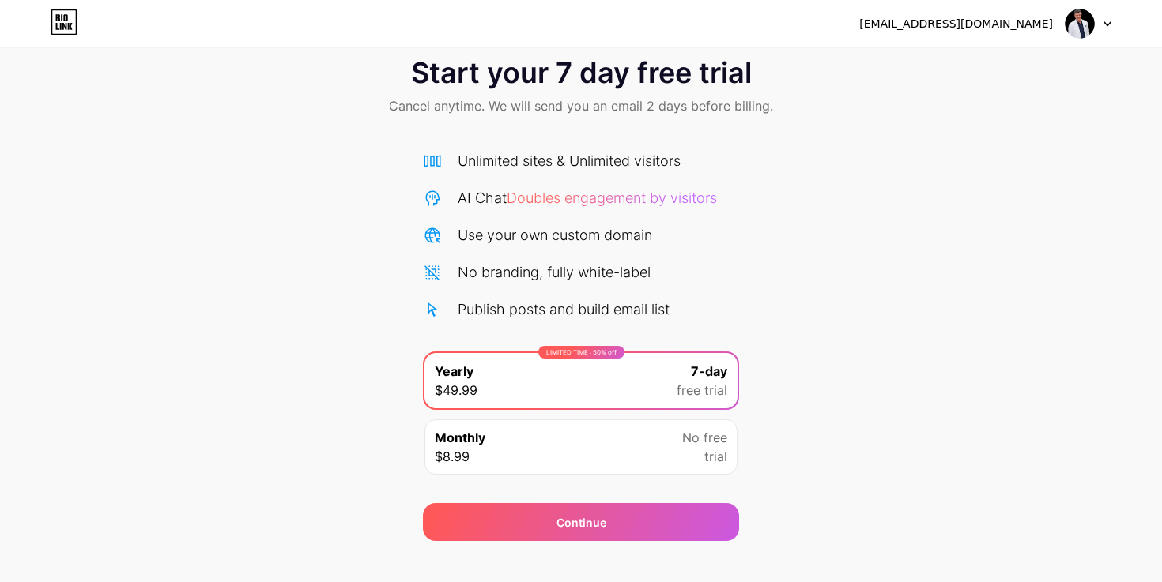
scroll to position [54, 0]
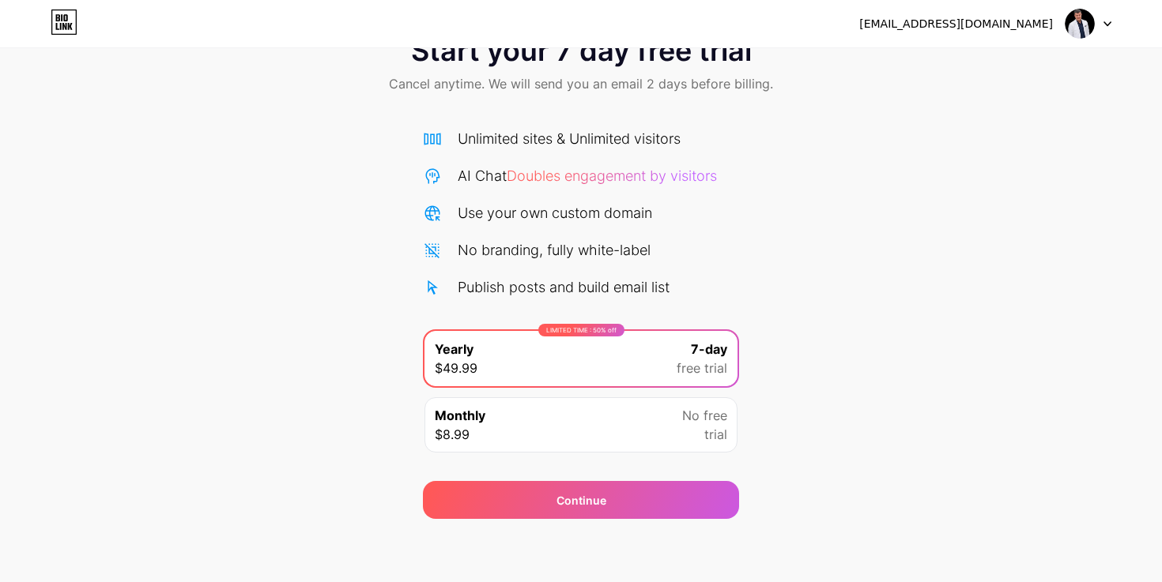
click at [949, 37] on div "[EMAIL_ADDRESS][DOMAIN_NAME]" at bounding box center [985, 23] width 252 height 28
click at [967, 28] on div "[EMAIL_ADDRESS][DOMAIN_NAME]" at bounding box center [956, 24] width 194 height 17
click at [1079, 22] on img at bounding box center [1080, 24] width 30 height 30
click at [1029, 277] on div "Start your 7 day free trial Cancel anytime. We will send you an email 2 days be…" at bounding box center [581, 269] width 1162 height 500
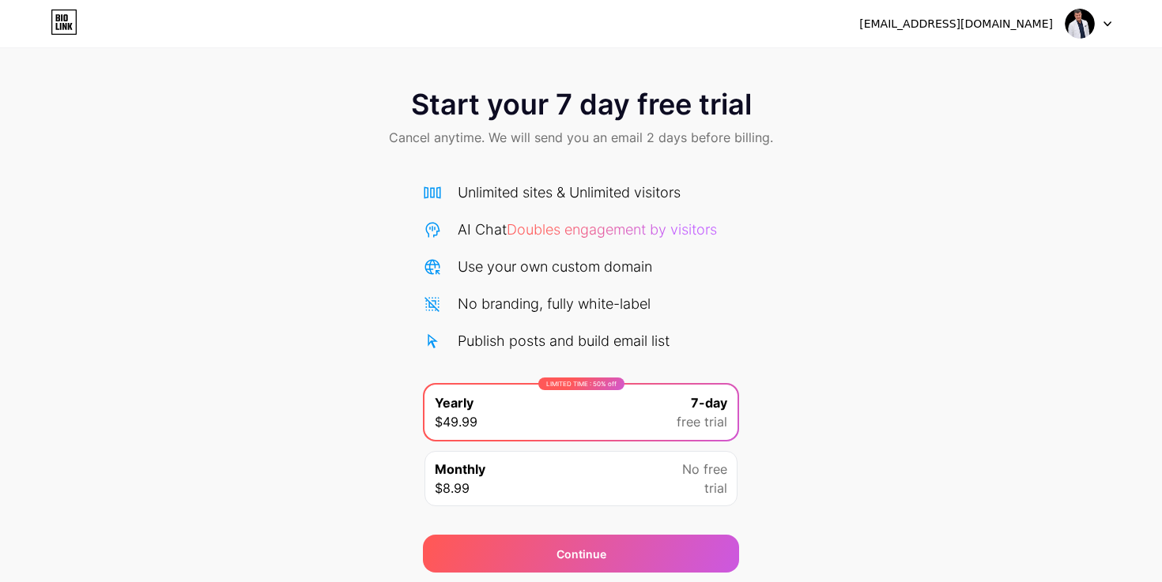
click at [369, 138] on div "Start your 7 day free trial Cancel anytime. We will send you an email 2 days be…" at bounding box center [581, 119] width 1162 height 93
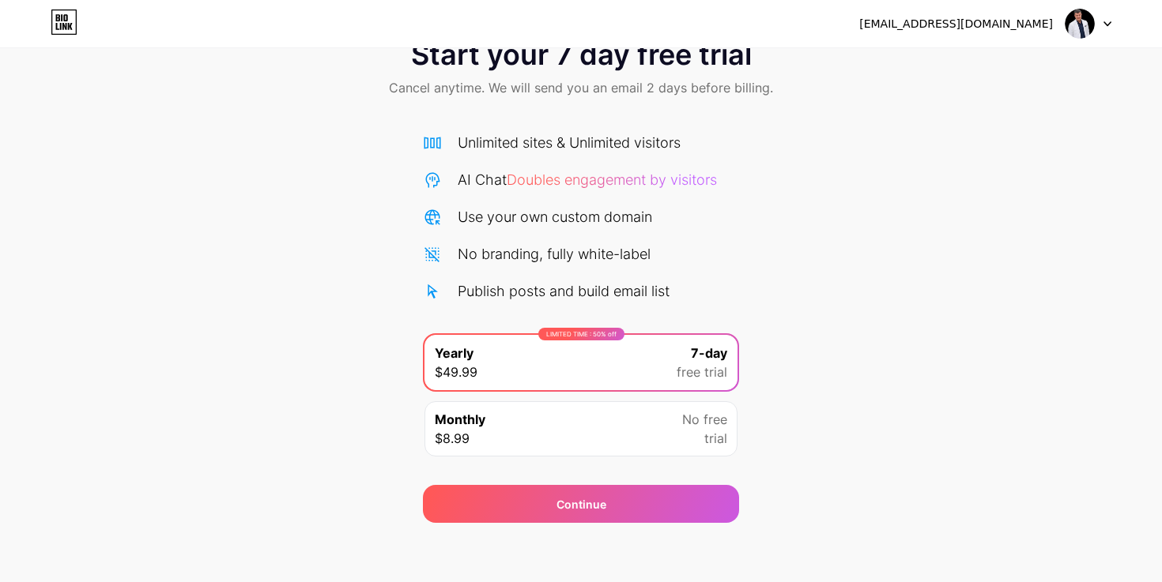
scroll to position [54, 0]
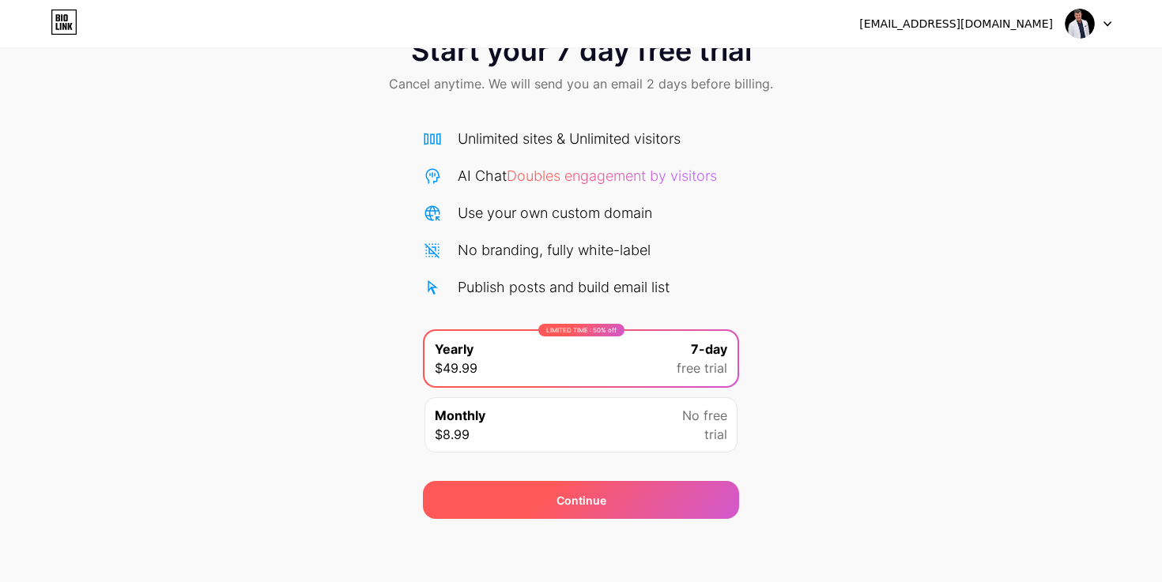
click at [560, 503] on span "Continue" at bounding box center [581, 500] width 50 height 17
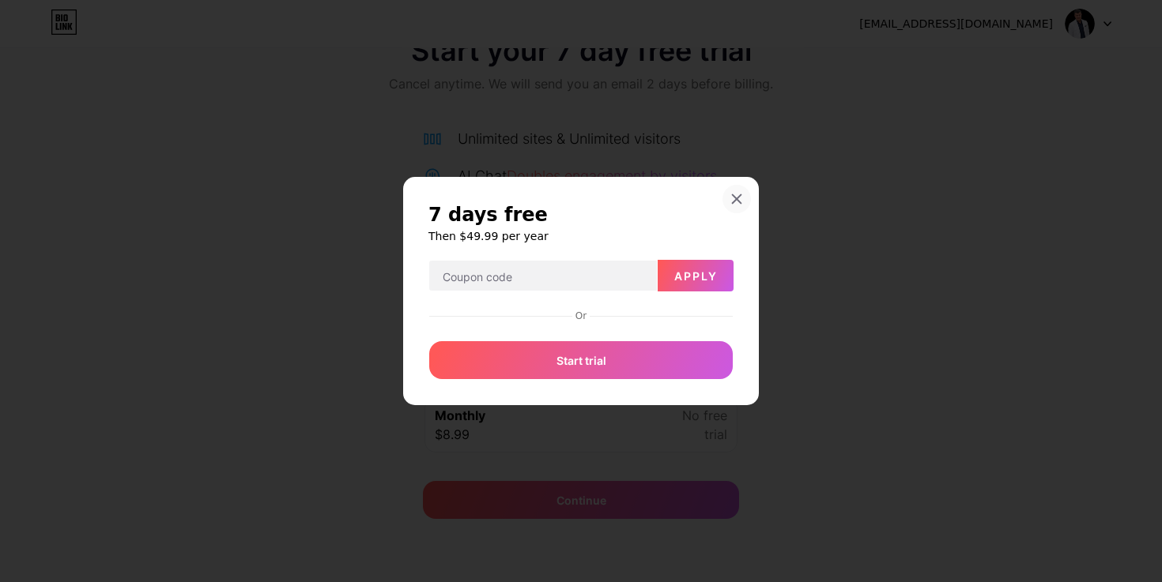
click at [741, 197] on icon at bounding box center [736, 199] width 13 height 13
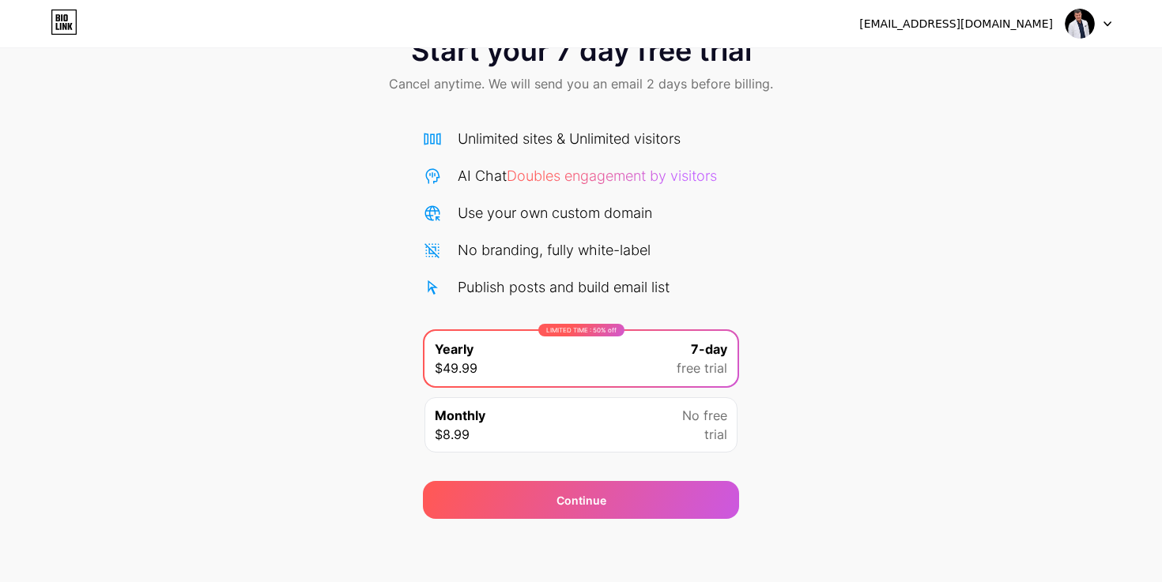
click at [55, 32] on icon at bounding box center [64, 21] width 27 height 25
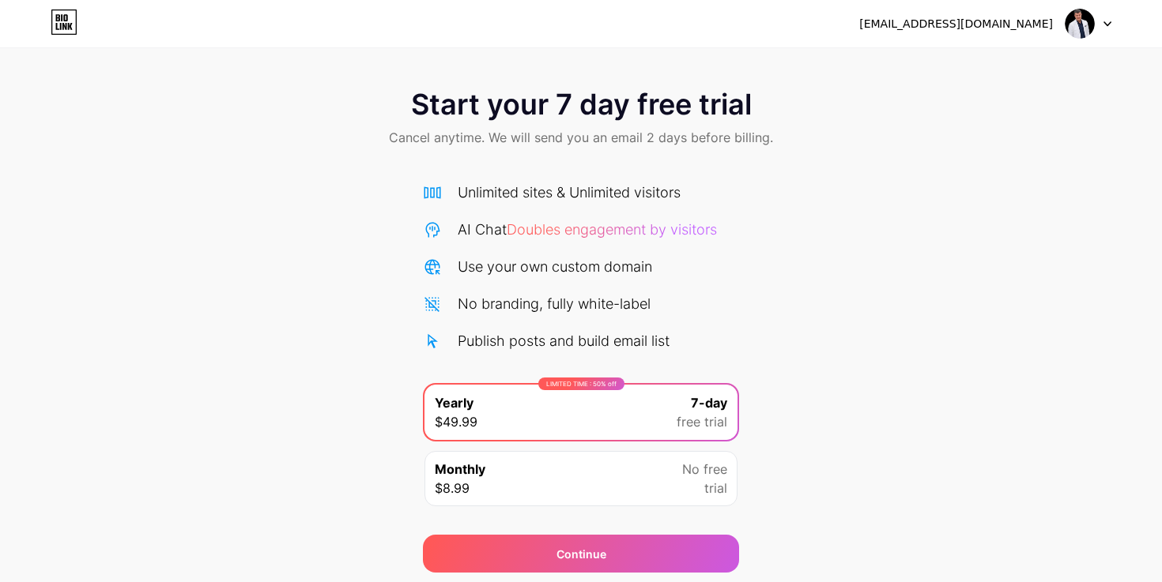
scroll to position [54, 0]
